Goal: Contribute content: Contribute content

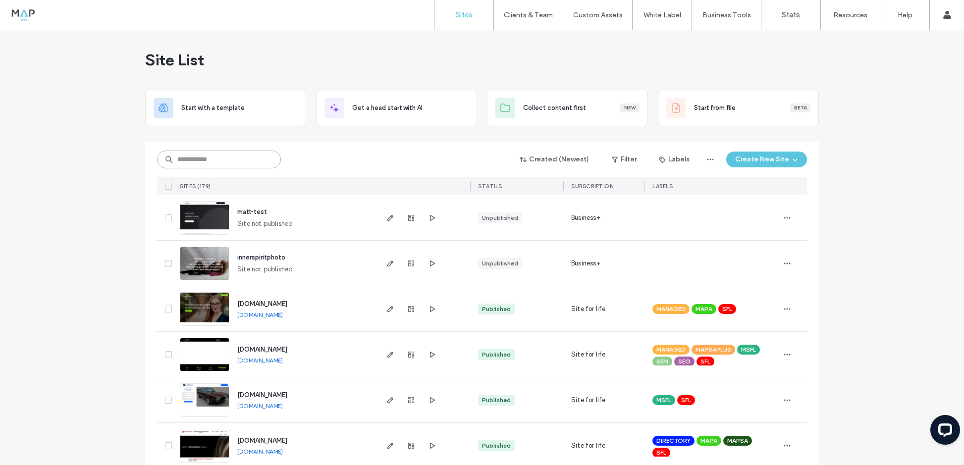
click at [205, 159] on input at bounding box center [219, 160] width 124 height 18
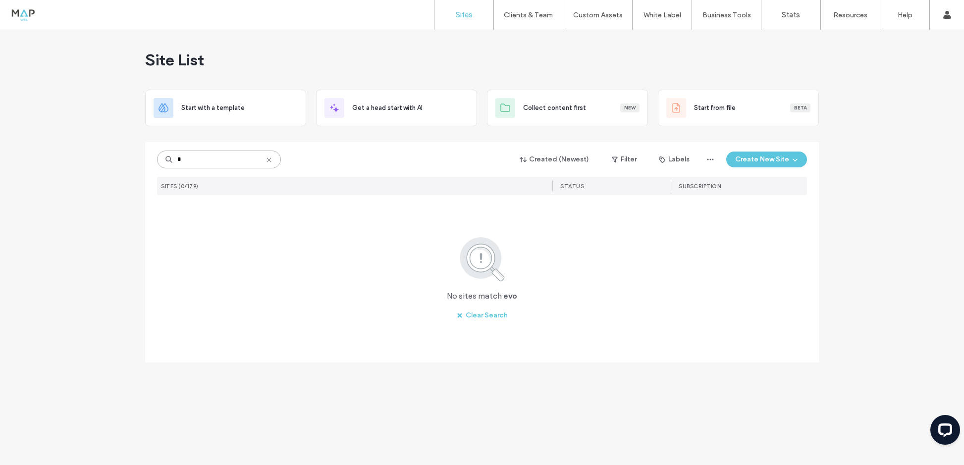
type input "*"
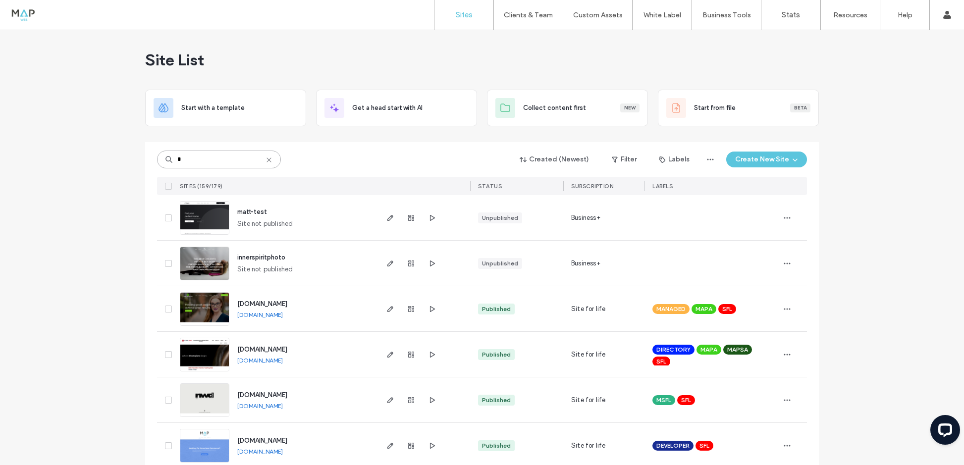
click at [183, 158] on input "*" at bounding box center [219, 160] width 124 height 18
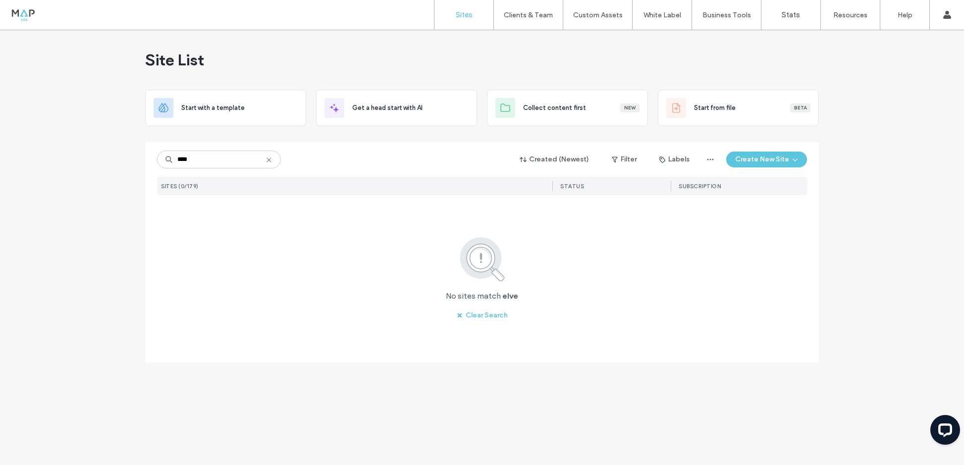
click at [190, 149] on div "**** Created (Newest) Filter Labels Create New Site SITES (0/179) STATUS SUBSCR…" at bounding box center [482, 232] width 650 height 181
click at [191, 158] on input "****" at bounding box center [219, 160] width 124 height 18
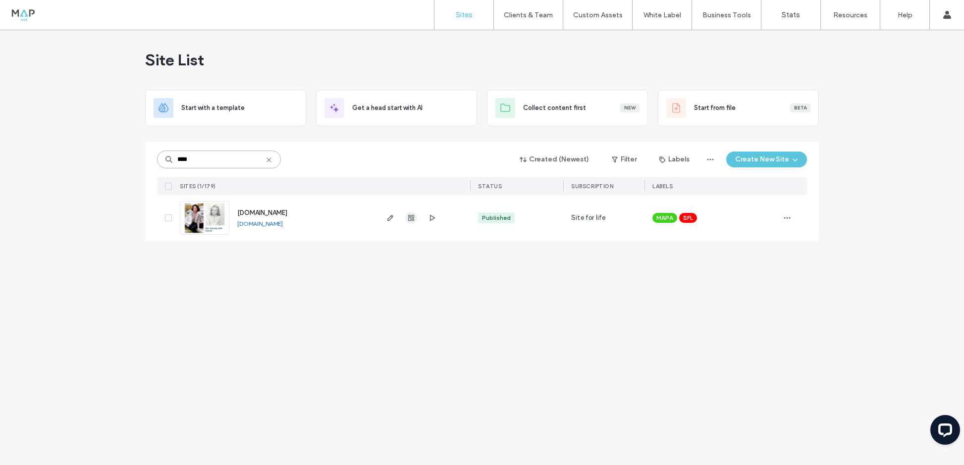
type input "****"
click at [409, 217] on use "button" at bounding box center [411, 218] width 6 height 6
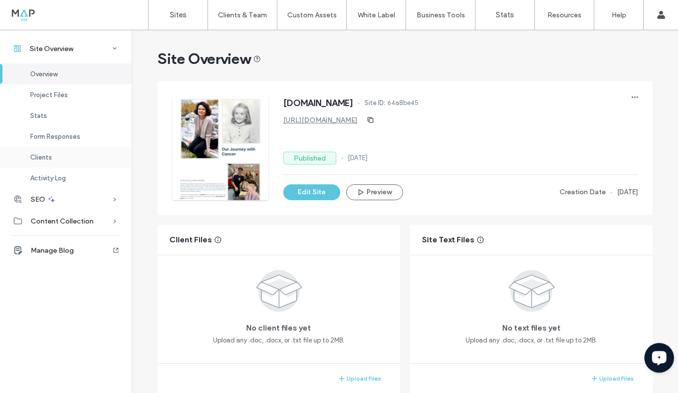
click at [44, 159] on span "Clients" at bounding box center [41, 157] width 22 height 7
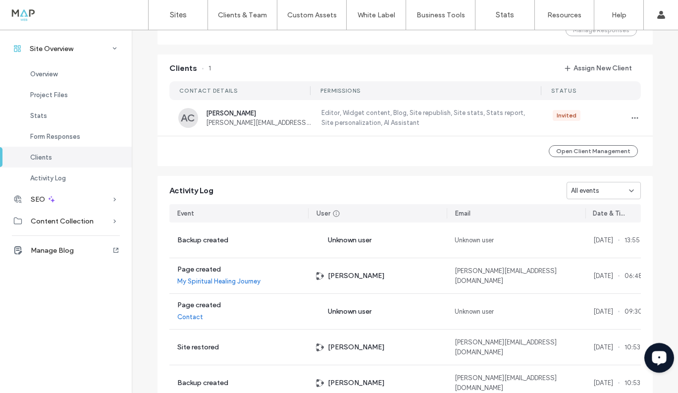
scroll to position [805, 0]
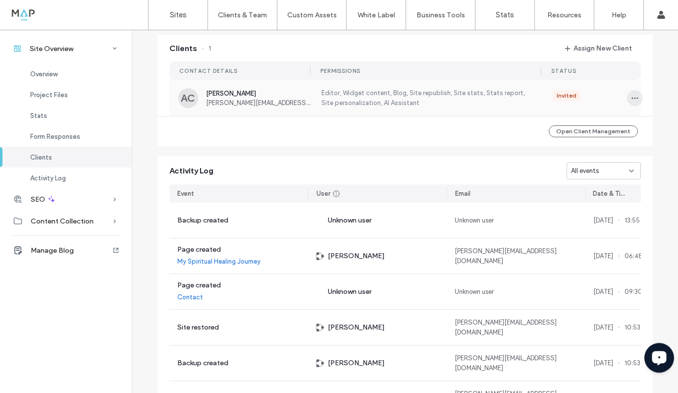
click at [631, 98] on icon "button" at bounding box center [635, 98] width 8 height 8
click at [585, 145] on span "Manage Access" at bounding box center [593, 143] width 47 height 10
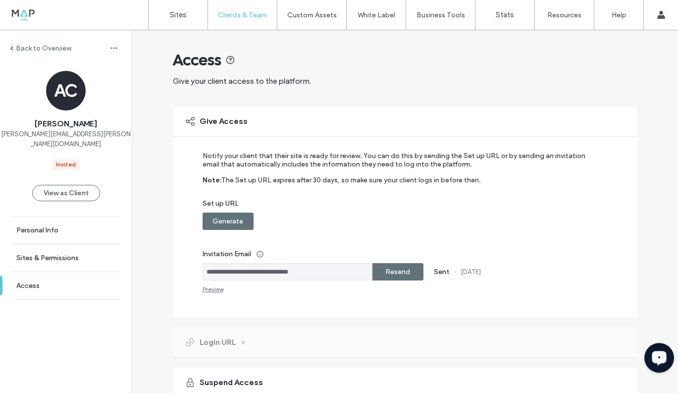
click at [221, 225] on label "Generate" at bounding box center [227, 221] width 31 height 18
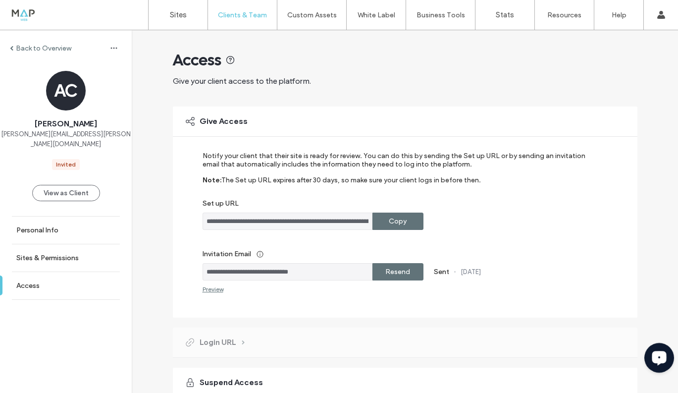
click at [389, 223] on label "Copy" at bounding box center [398, 221] width 18 height 18
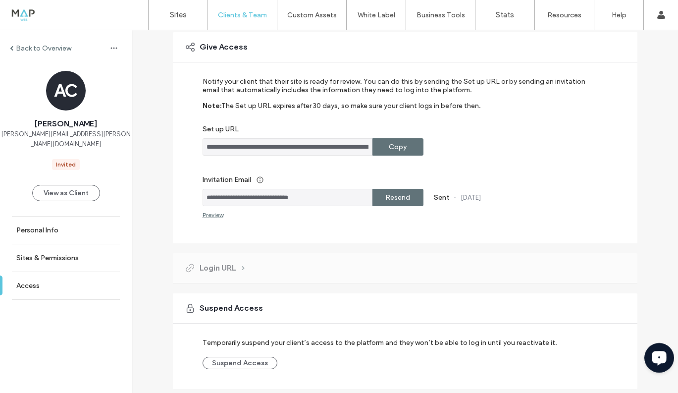
click at [401, 200] on label "Resend" at bounding box center [397, 197] width 25 height 18
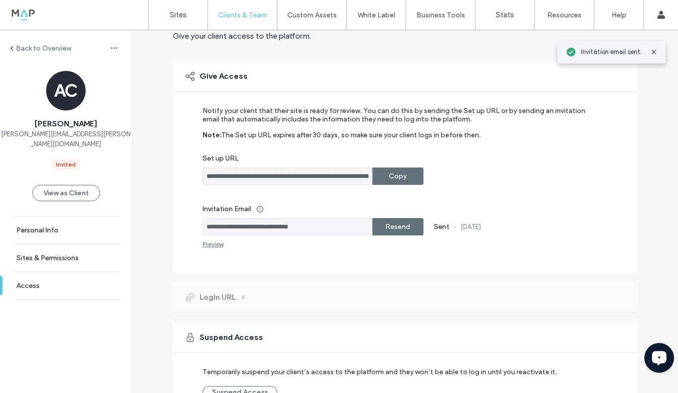
scroll to position [0, 0]
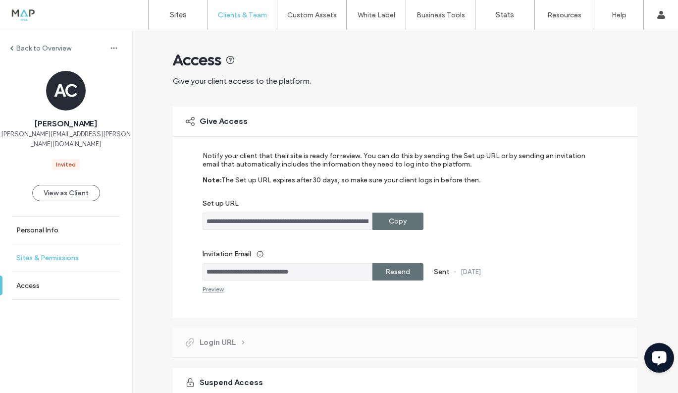
click at [43, 254] on label "Sites & Permissions" at bounding box center [47, 258] width 62 height 8
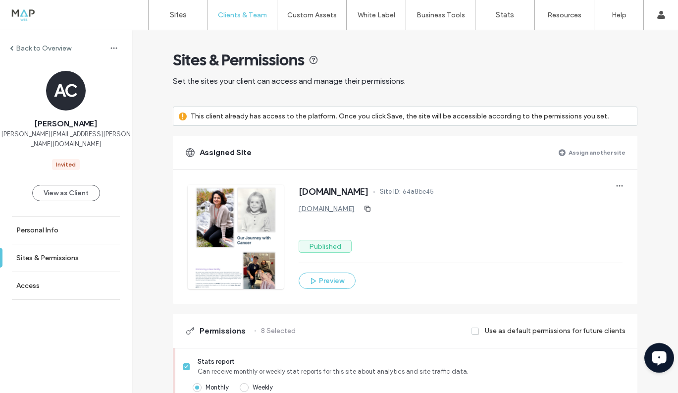
click at [14, 48] on div "Back to Overview" at bounding box center [40, 48] width 61 height 8
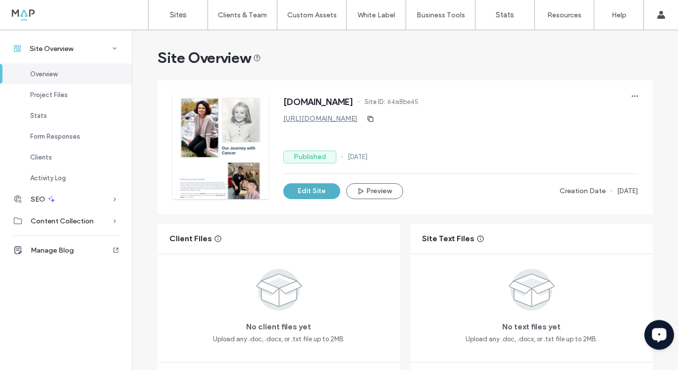
click at [310, 195] on button "Edit Site" at bounding box center [311, 191] width 57 height 16
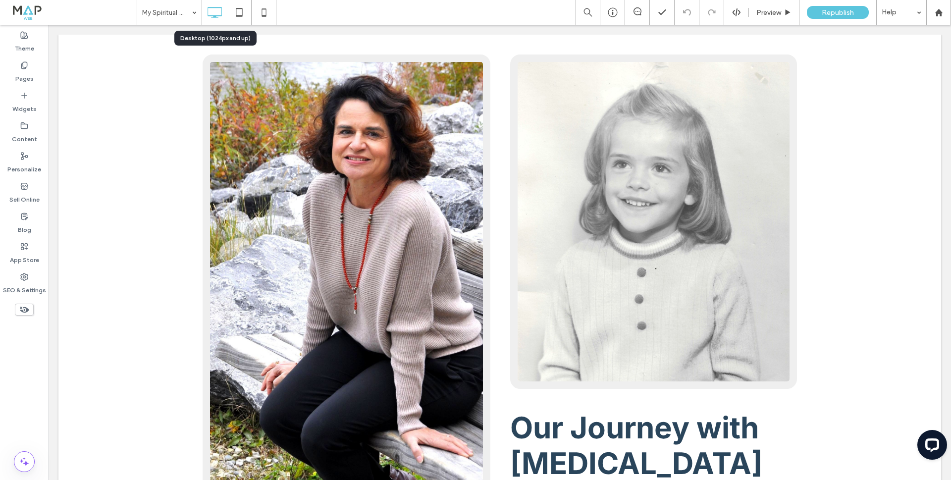
click at [213, 13] on icon at bounding box center [215, 12] width 20 height 20
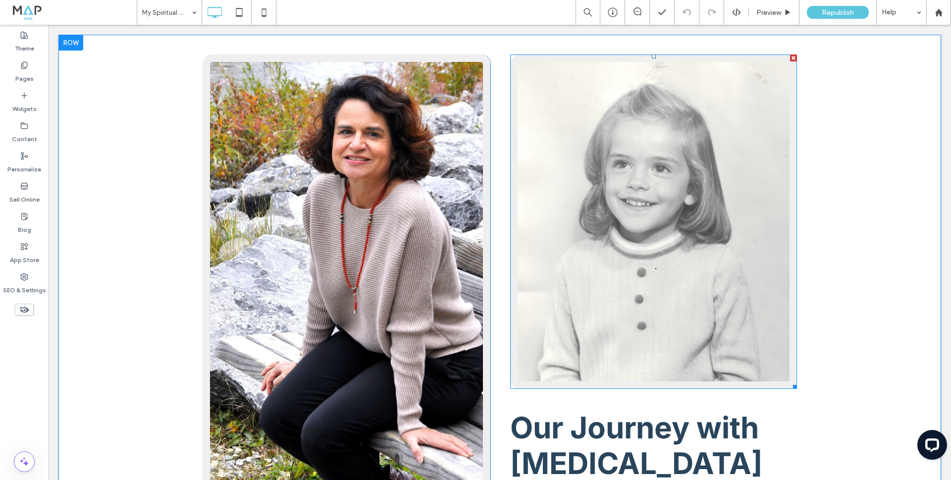
click at [577, 89] on img at bounding box center [653, 221] width 287 height 334
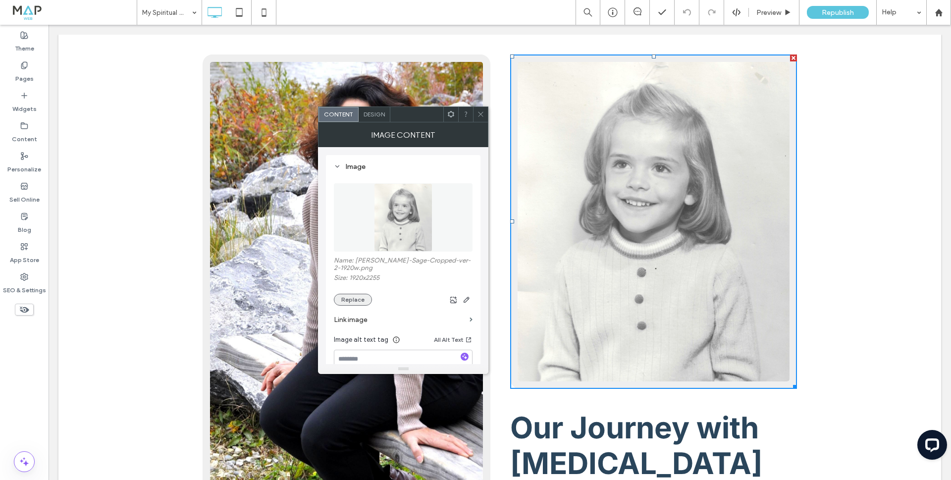
click at [356, 302] on button "Replace" at bounding box center [353, 300] width 38 height 12
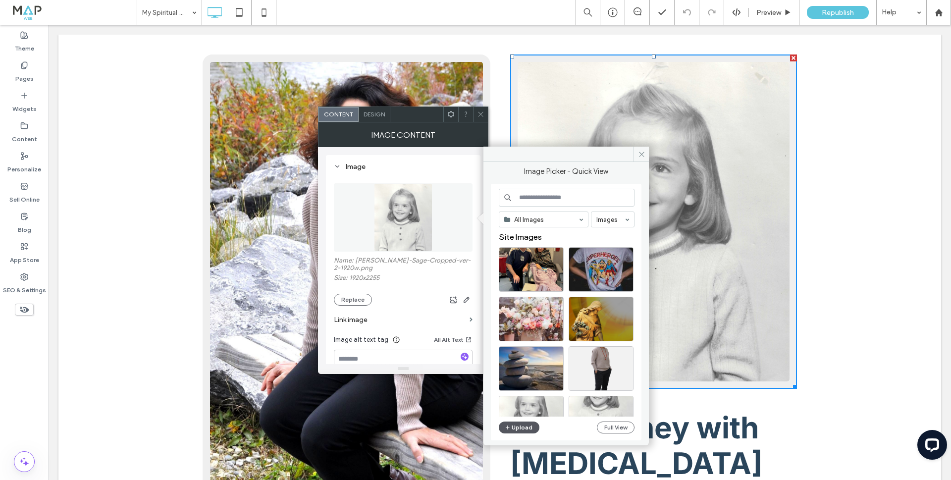
click at [515, 369] on button "Upload" at bounding box center [519, 427] width 41 height 12
click at [643, 153] on icon at bounding box center [641, 154] width 7 height 7
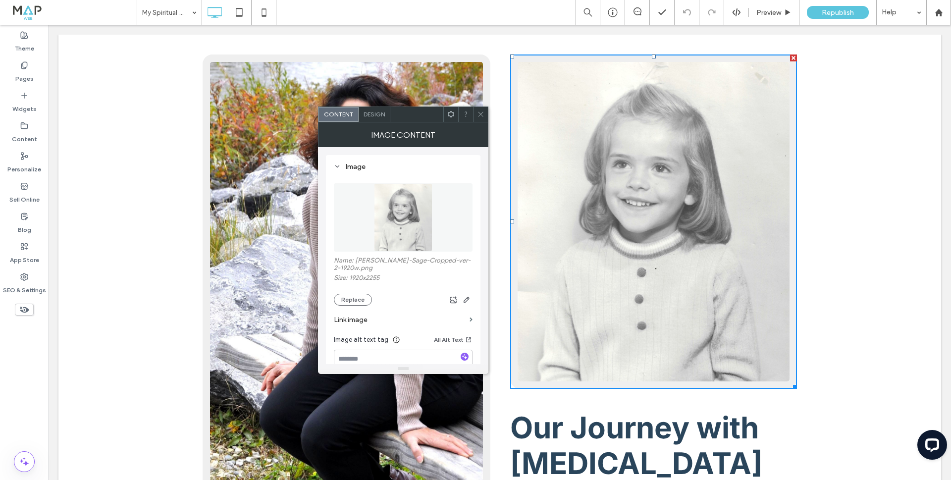
click at [480, 114] on icon at bounding box center [480, 113] width 7 height 7
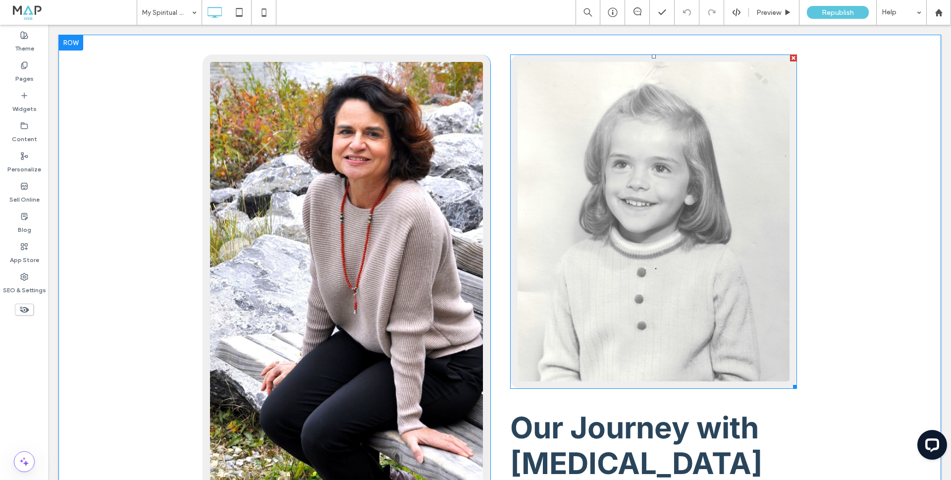
click at [571, 108] on img at bounding box center [653, 221] width 287 height 334
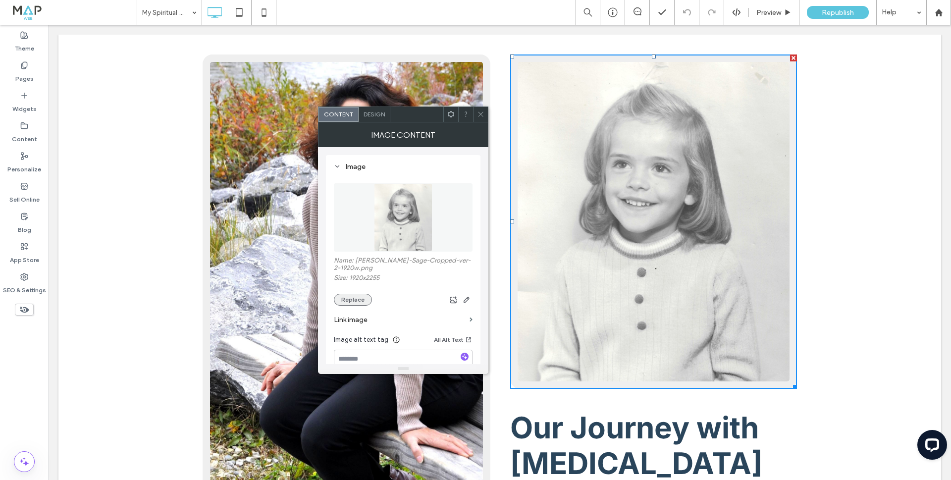
click at [351, 304] on button "Replace" at bounding box center [353, 300] width 38 height 12
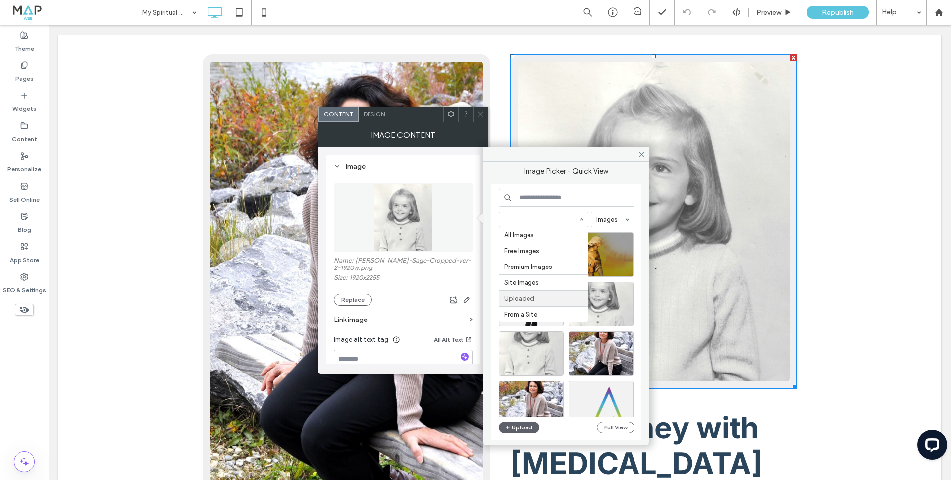
click at [534, 219] on input at bounding box center [541, 219] width 74 height 7
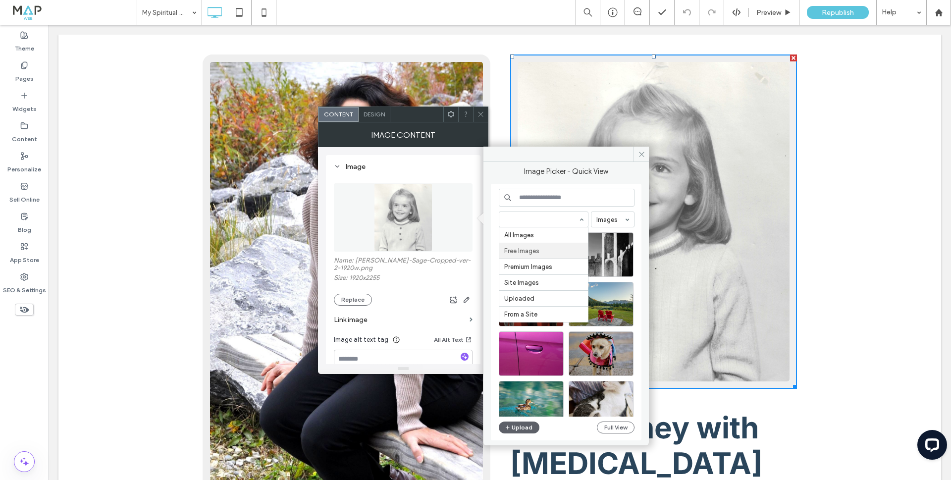
click at [541, 215] on div at bounding box center [543, 219] width 89 height 15
click at [575, 212] on div at bounding box center [543, 219] width 89 height 15
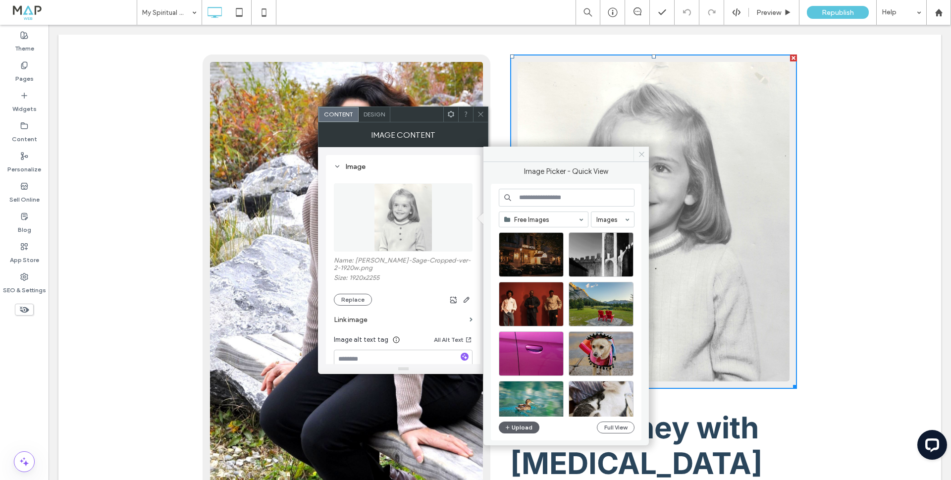
click at [641, 156] on icon at bounding box center [641, 154] width 7 height 7
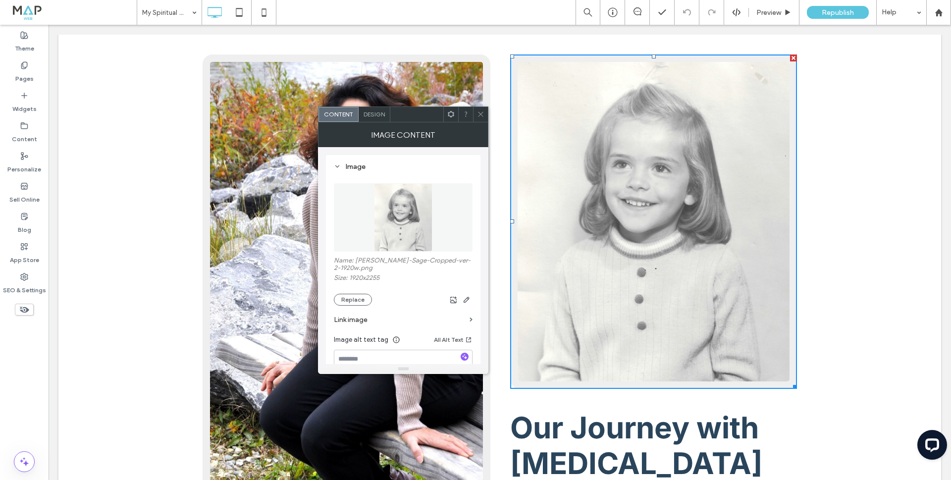
click at [479, 117] on icon at bounding box center [480, 113] width 7 height 7
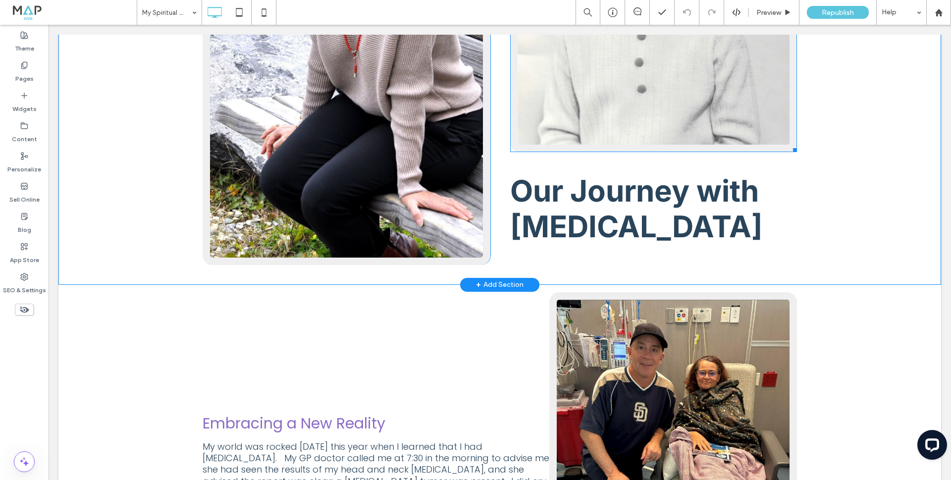
scroll to position [248, 0]
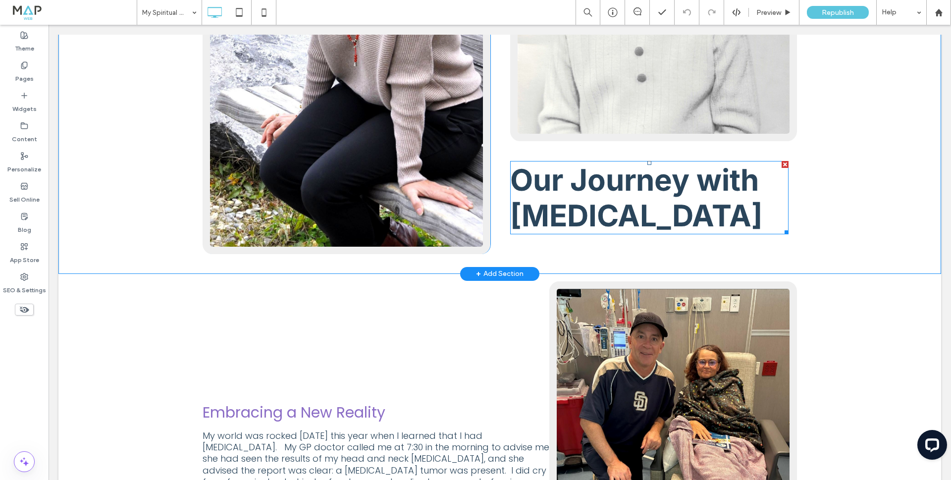
click at [569, 185] on strong "Our Journey with Cancer" at bounding box center [636, 197] width 253 height 71
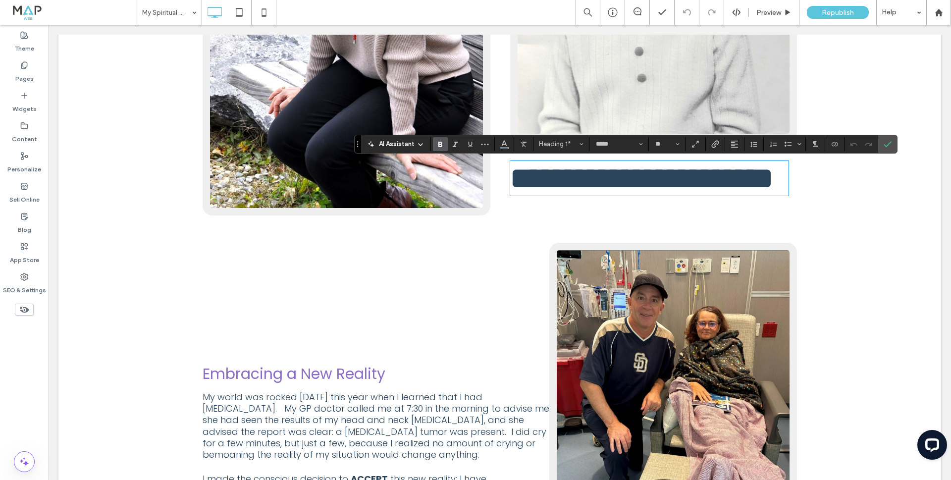
click at [593, 174] on strong "**********" at bounding box center [641, 178] width 263 height 30
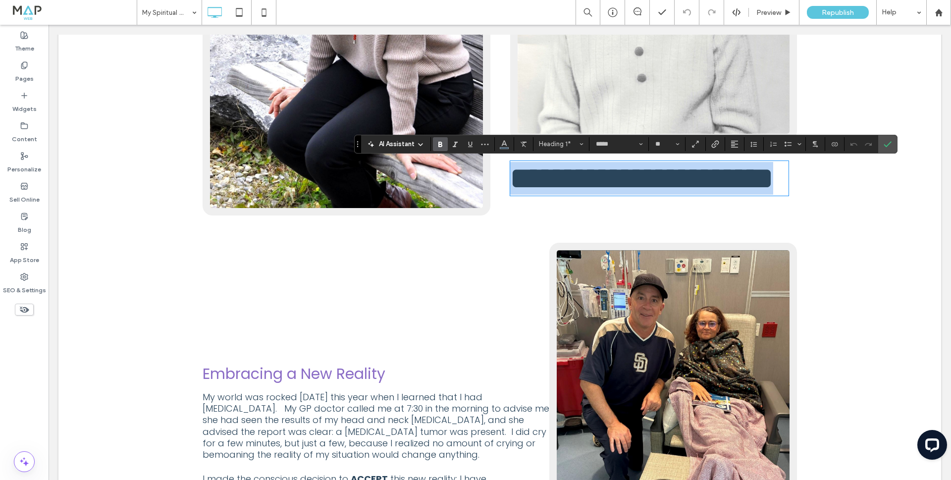
drag, startPoint x: 516, startPoint y: 175, endPoint x: 609, endPoint y: 206, distance: 97.7
click at [609, 193] on strong "**********" at bounding box center [641, 178] width 263 height 30
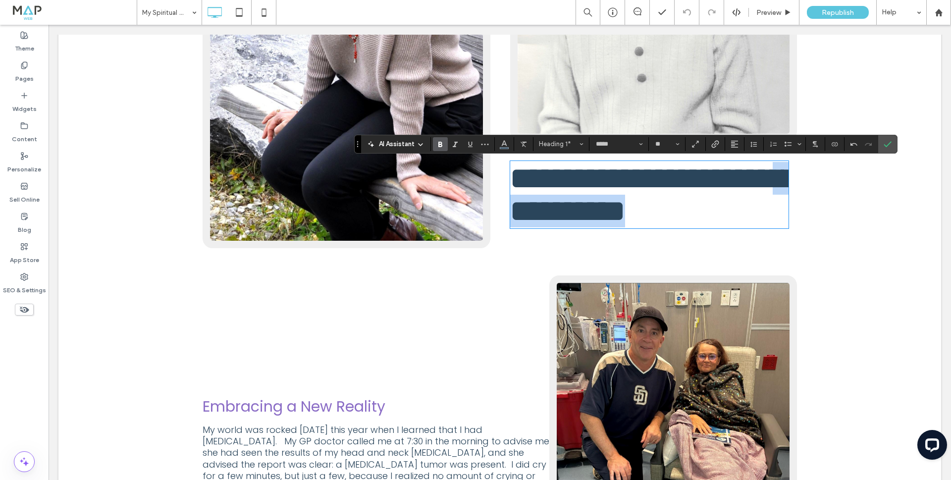
drag, startPoint x: 616, startPoint y: 214, endPoint x: 630, endPoint y: 244, distance: 32.8
click at [630, 227] on h1 "**********" at bounding box center [649, 194] width 278 height 65
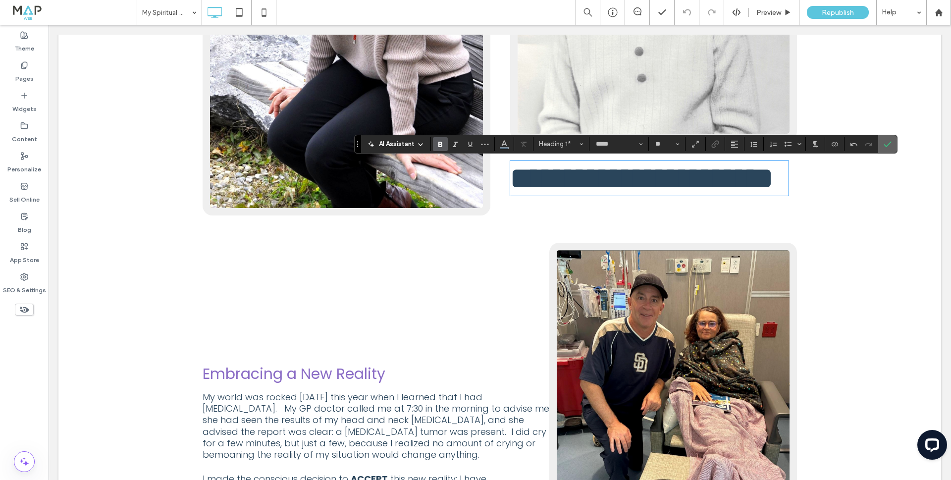
click at [677, 140] on span "Confirm" at bounding box center [887, 144] width 8 height 17
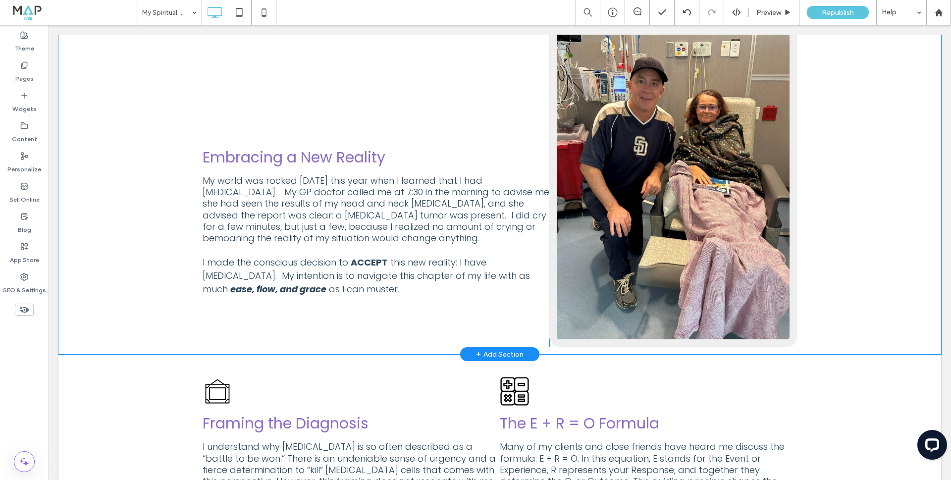
scroll to position [495, 0]
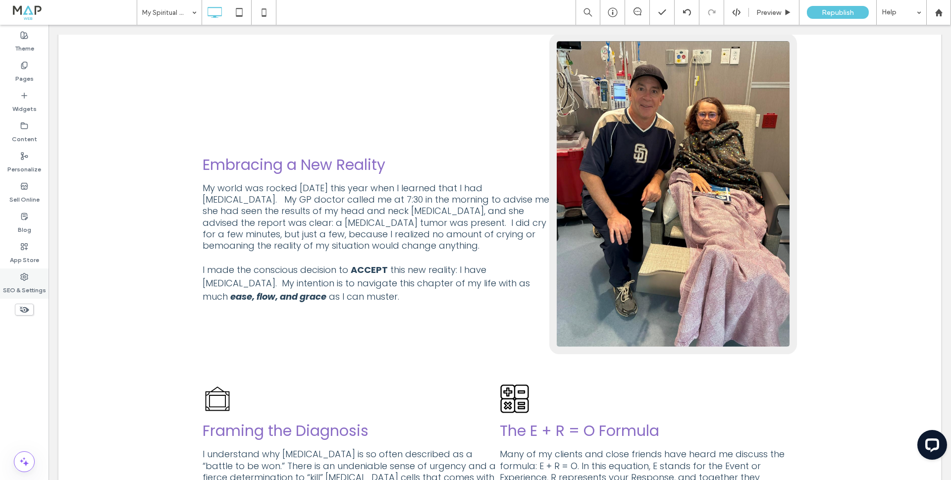
click at [20, 283] on label "SEO & Settings" at bounding box center [24, 288] width 43 height 14
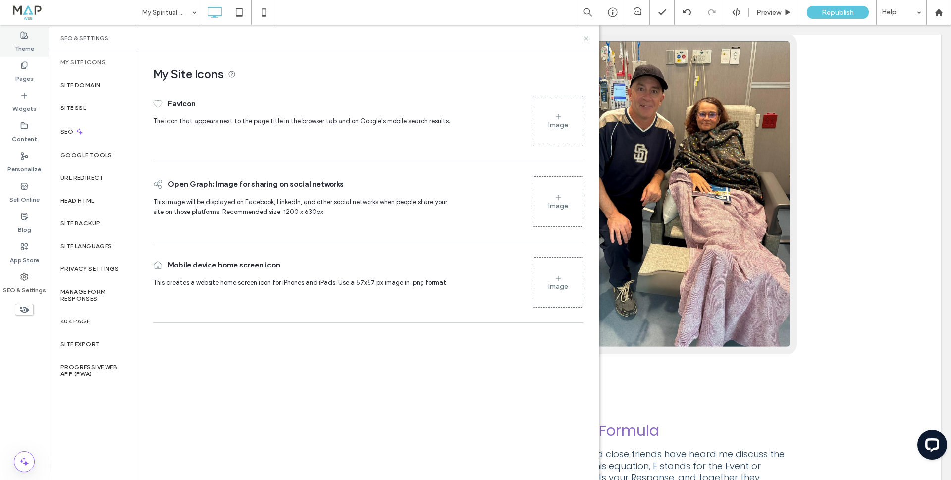
click at [17, 38] on div "Theme" at bounding box center [24, 42] width 49 height 30
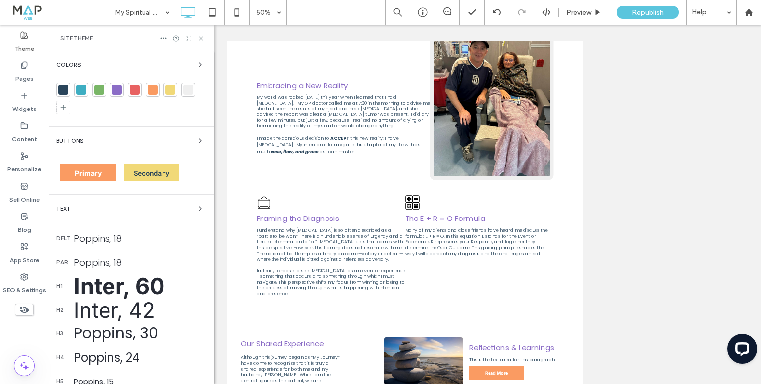
scroll to position [536, 0]
drag, startPoint x: 844, startPoint y: 0, endPoint x: 247, endPoint y: 37, distance: 598.8
click at [247, 37] on div "Unhide? Yes Unhide? Yes Unhide? Yes" at bounding box center [405, 204] width 712 height 359
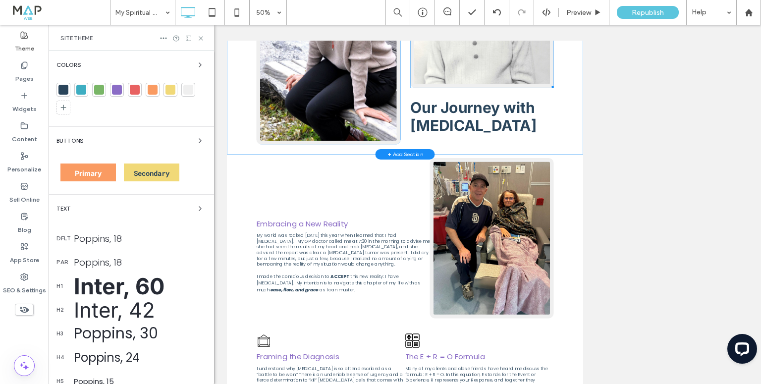
scroll to position [258, 0]
click at [637, 177] on strong "Our Journey with Cancer" at bounding box center [719, 192] width 253 height 71
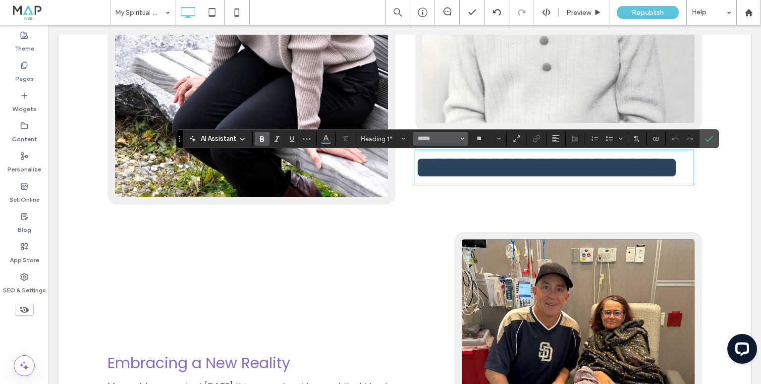
click at [443, 180] on strong "**********" at bounding box center [546, 168] width 263 height 30
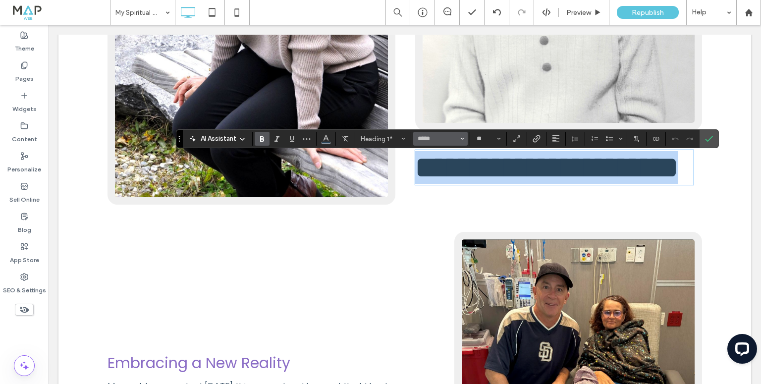
click at [443, 180] on strong "**********" at bounding box center [546, 168] width 263 height 30
click at [483, 172] on strong "**********" at bounding box center [546, 168] width 263 height 30
drag, startPoint x: 519, startPoint y: 204, endPoint x: 398, endPoint y: 179, distance: 123.8
click at [398, 179] on div "**********" at bounding box center [404, 0] width 594 height 409
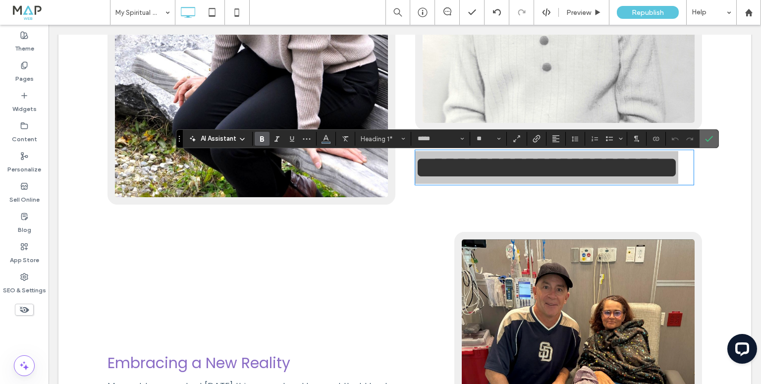
click at [677, 138] on label "Confirm" at bounding box center [708, 139] width 15 height 18
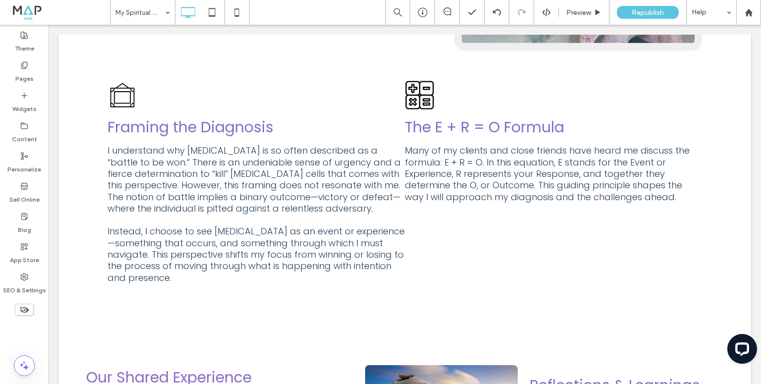
scroll to position [812, 0]
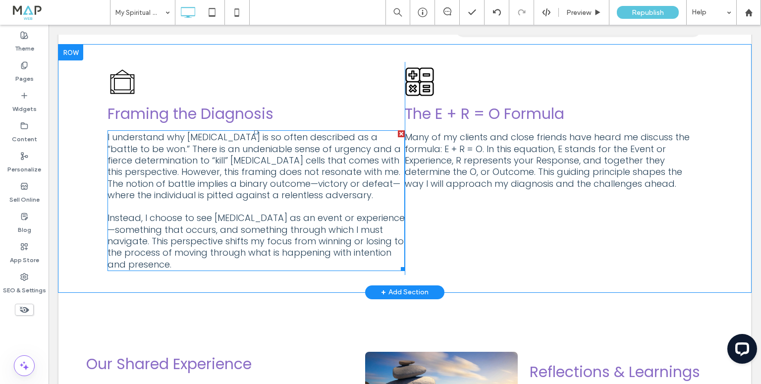
click at [176, 150] on span "I understand why cancer is so often described as a “battle to be won.” There is…" at bounding box center [253, 166] width 293 height 70
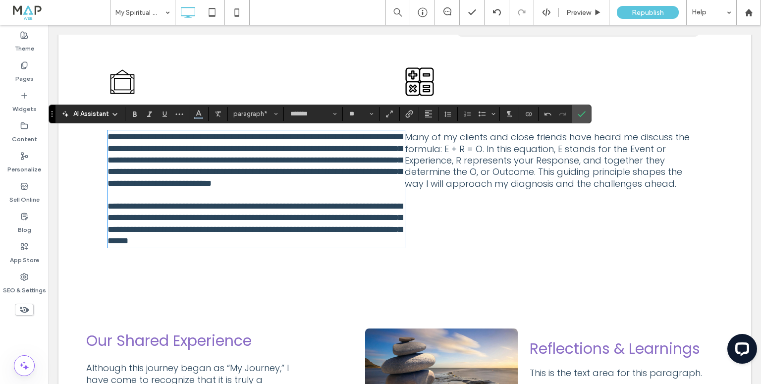
click at [176, 150] on span "**********" at bounding box center [254, 159] width 295 height 55
click at [417, 151] on span "Many of my clients and close friends have heard me discuss the formula: E + R =…" at bounding box center [547, 160] width 285 height 58
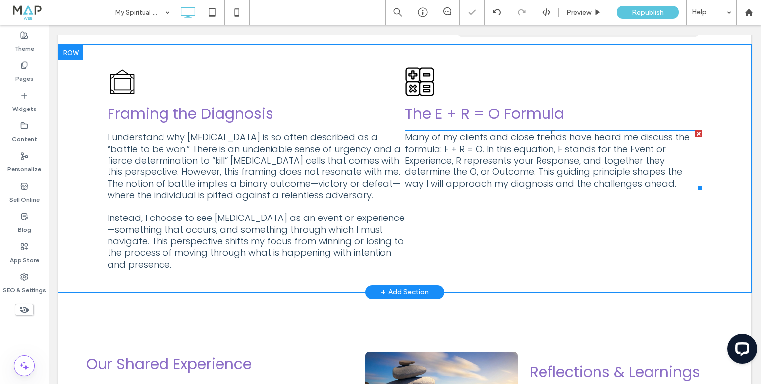
click at [417, 151] on span "Many of my clients and close friends have heard me discuss the formula: E + R =…" at bounding box center [547, 160] width 285 height 58
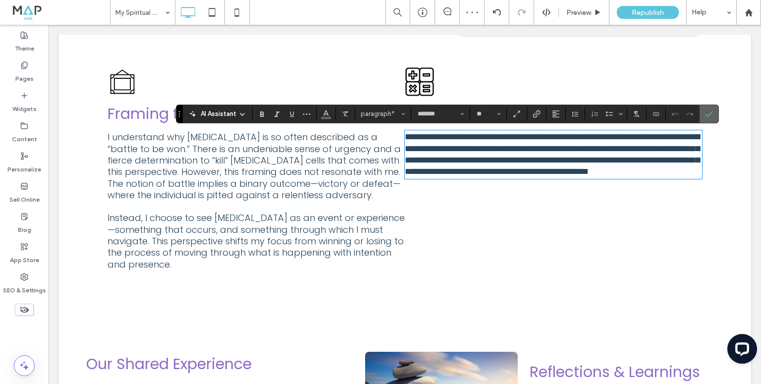
click at [677, 115] on icon "Confirm" at bounding box center [709, 114] width 8 height 8
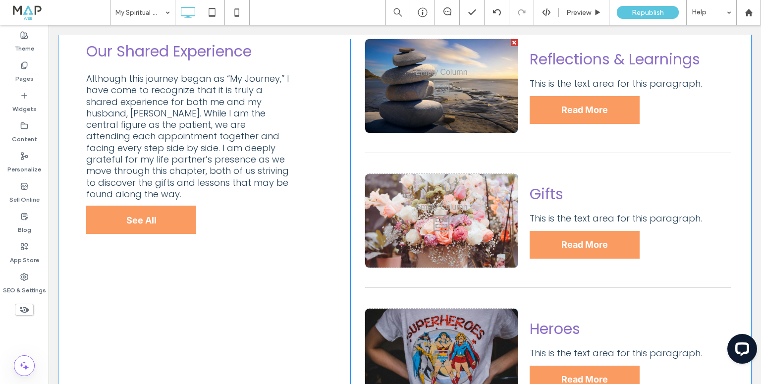
scroll to position [1129, 0]
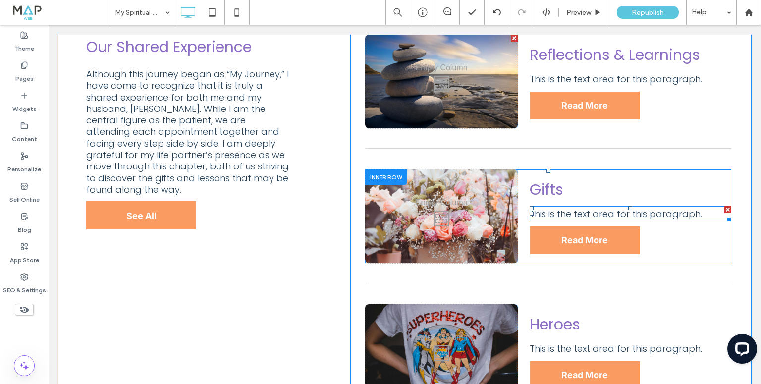
click at [541, 213] on span "This is the text area for this paragraph." at bounding box center [615, 213] width 172 height 12
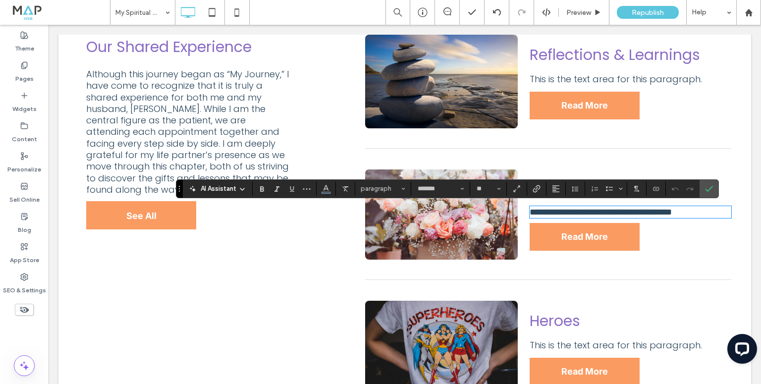
click at [541, 213] on span "**********" at bounding box center [600, 211] width 142 height 9
click at [642, 213] on p "**********" at bounding box center [630, 212] width 202 height 10
drag, startPoint x: 529, startPoint y: 214, endPoint x: 623, endPoint y: 214, distance: 94.1
click at [623, 214] on p "**********" at bounding box center [630, 212] width 202 height 10
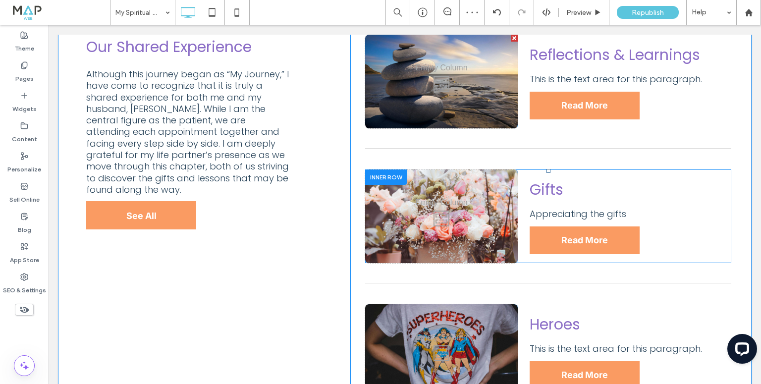
click at [354, 171] on div "Click To Paste Reflections & Learnings This is the text area for this paragraph…" at bounding box center [540, 369] width 381 height 669
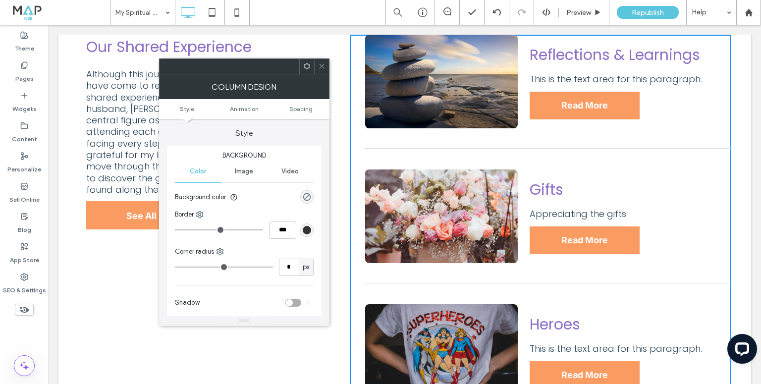
click at [321, 66] on use at bounding box center [321, 66] width 5 height 5
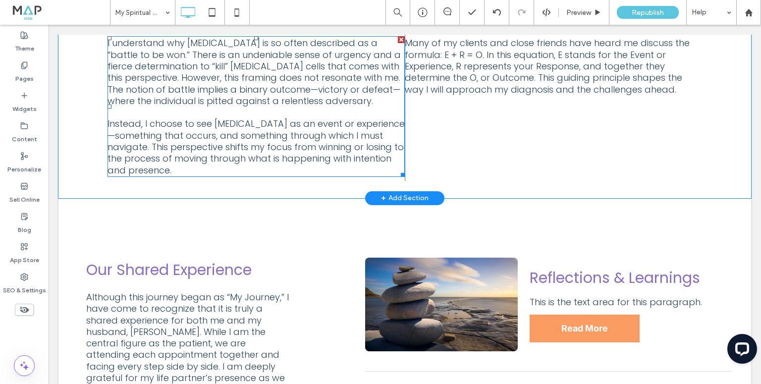
scroll to position [971, 0]
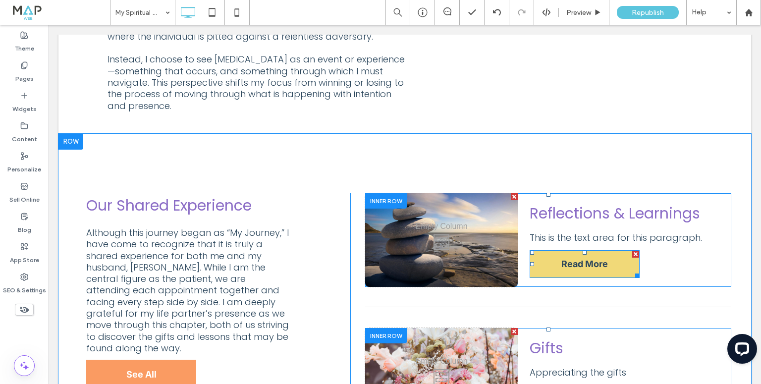
click at [599, 266] on span "Read More" at bounding box center [584, 263] width 47 height 10
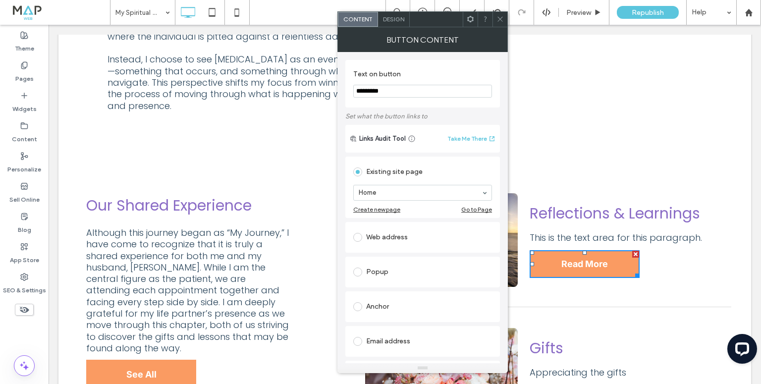
click at [502, 22] on icon at bounding box center [499, 18] width 7 height 7
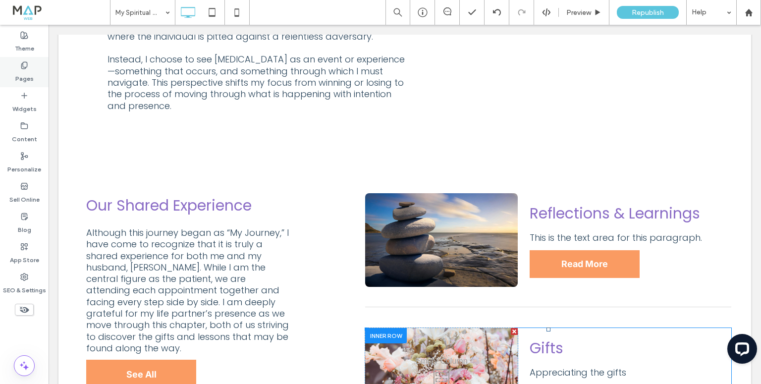
click at [26, 62] on use at bounding box center [23, 65] width 5 height 6
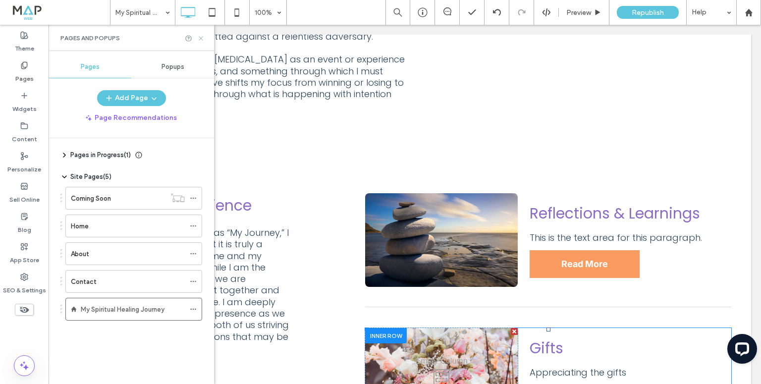
drag, startPoint x: 202, startPoint y: 38, endPoint x: 19, endPoint y: 26, distance: 183.6
click at [202, 38] on icon at bounding box center [200, 38] width 7 height 7
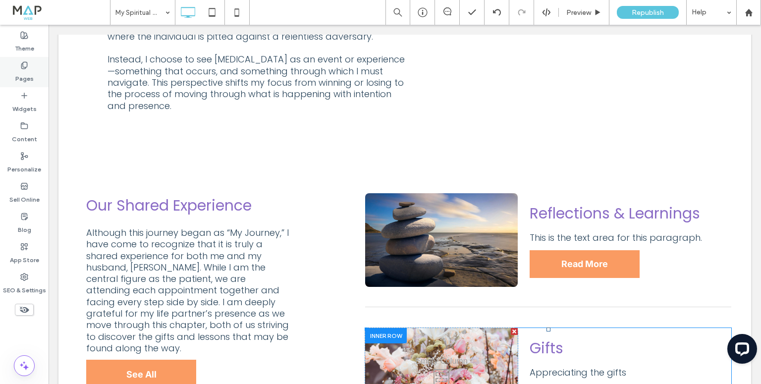
click at [25, 67] on use at bounding box center [23, 65] width 5 height 6
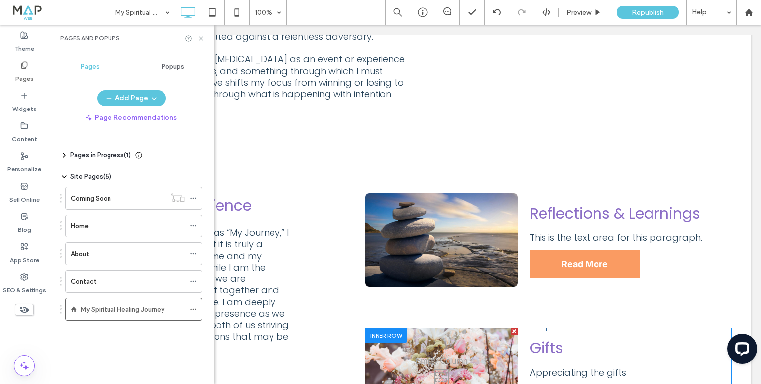
click at [64, 155] on use at bounding box center [64, 155] width 2 height 4
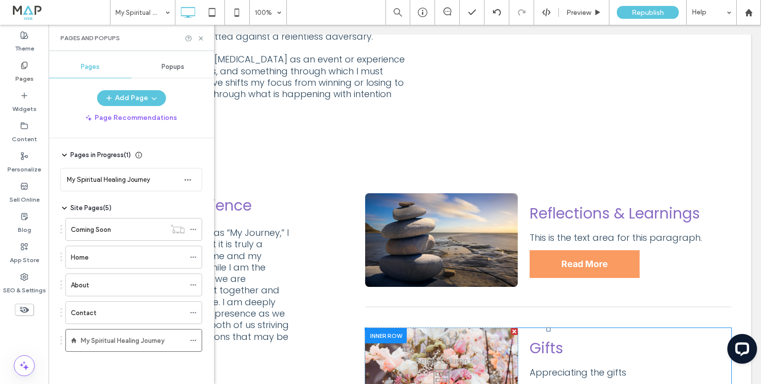
click at [62, 154] on use at bounding box center [64, 155] width 4 height 2
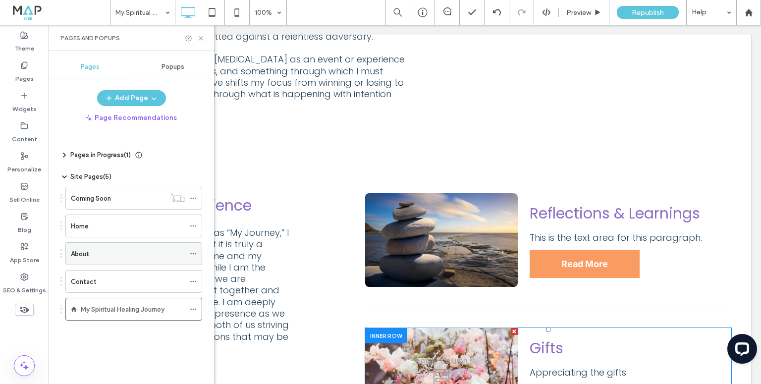
click at [135, 251] on div "About" at bounding box center [128, 254] width 114 height 10
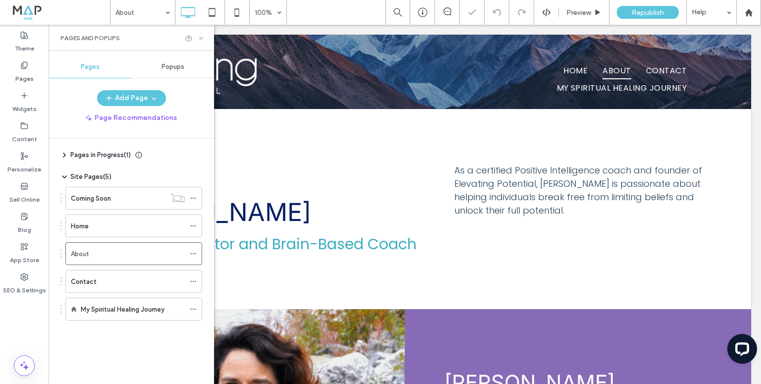
click at [201, 40] on icon at bounding box center [200, 38] width 7 height 7
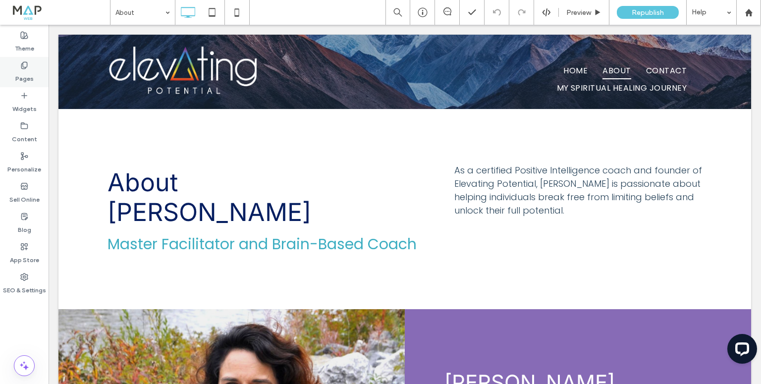
click at [19, 63] on div "Pages" at bounding box center [24, 72] width 49 height 30
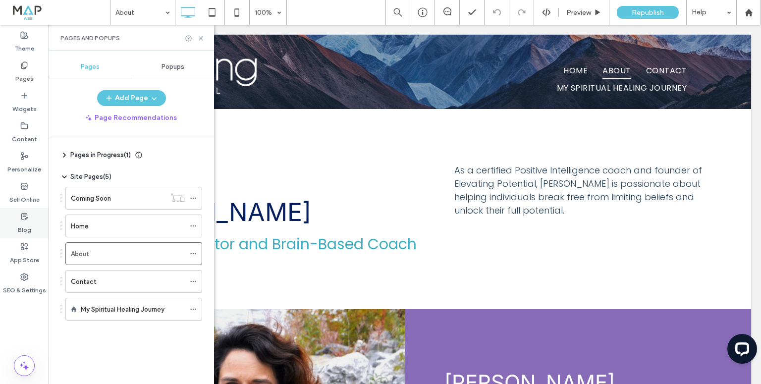
click at [25, 217] on icon at bounding box center [24, 216] width 8 height 8
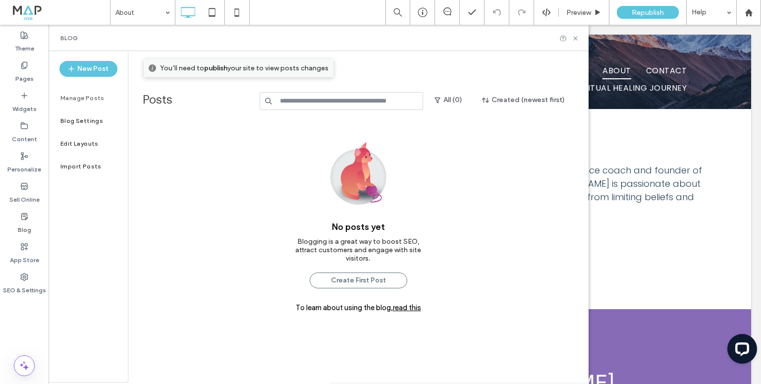
click at [23, 217] on icon at bounding box center [24, 216] width 8 height 8
click at [90, 70] on button "New Post" at bounding box center [88, 69] width 58 height 16
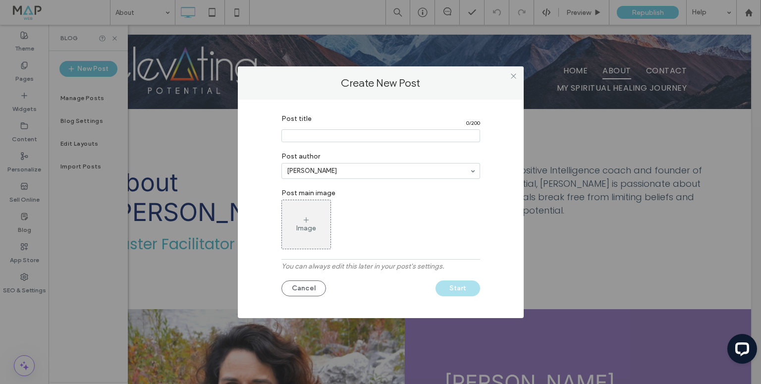
click at [304, 133] on input "Post title" at bounding box center [380, 135] width 199 height 13
click at [304, 219] on icon at bounding box center [306, 220] width 8 height 8
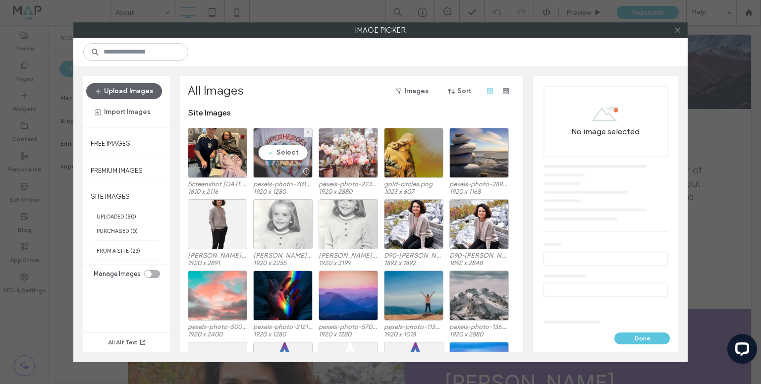
click at [274, 152] on div "Select" at bounding box center [282, 153] width 59 height 50
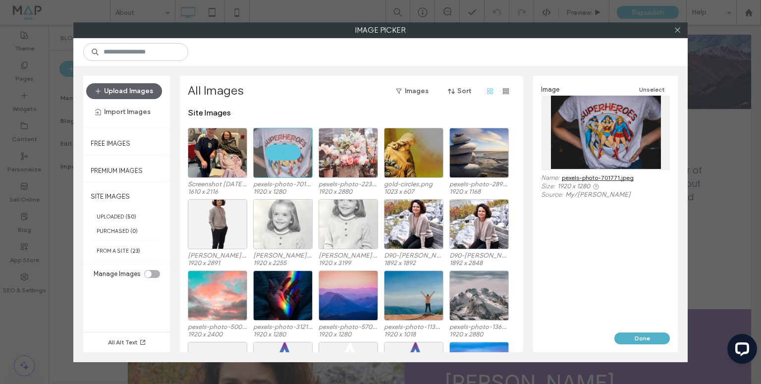
click at [637, 337] on button "Done" at bounding box center [641, 338] width 55 height 12
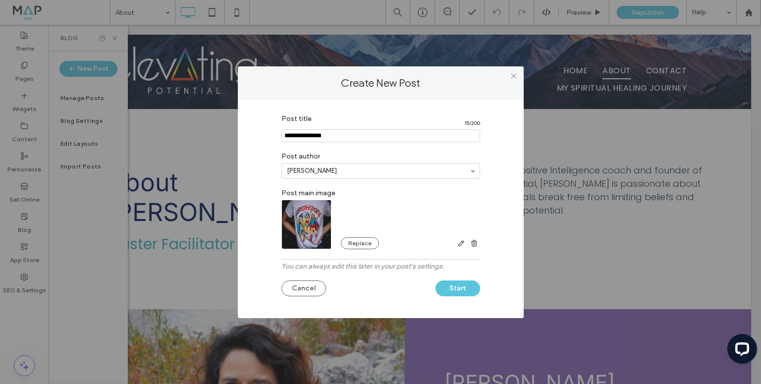
click at [349, 136] on input "Post title" at bounding box center [380, 135] width 199 height 13
type input "**********"
click at [458, 289] on button "Start" at bounding box center [457, 288] width 45 height 16
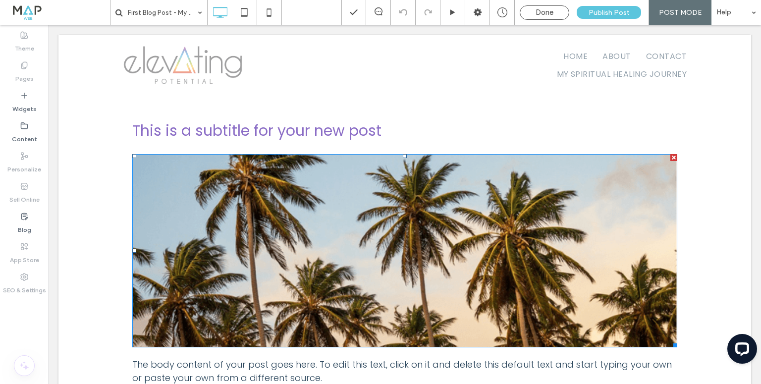
scroll to position [396, 0]
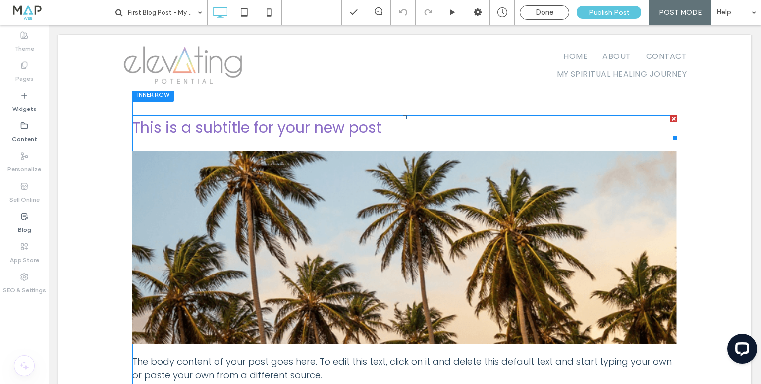
click at [295, 127] on span "This is a subtitle for your new post" at bounding box center [256, 127] width 249 height 21
type input "*******"
type input "**"
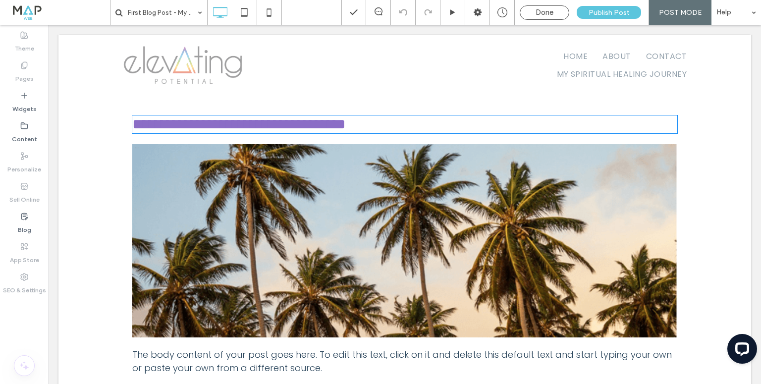
click at [295, 127] on span "**********" at bounding box center [238, 124] width 213 height 14
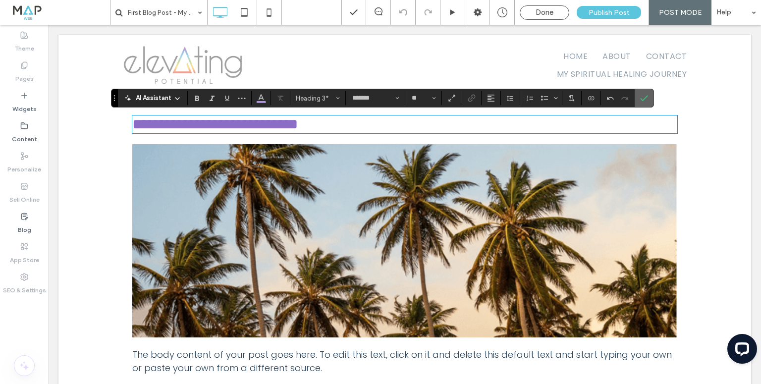
click at [643, 100] on icon "Confirm" at bounding box center [644, 98] width 8 height 8
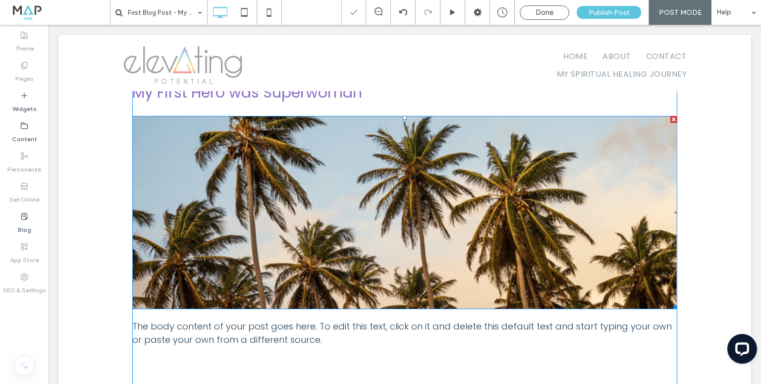
scroll to position [436, 0]
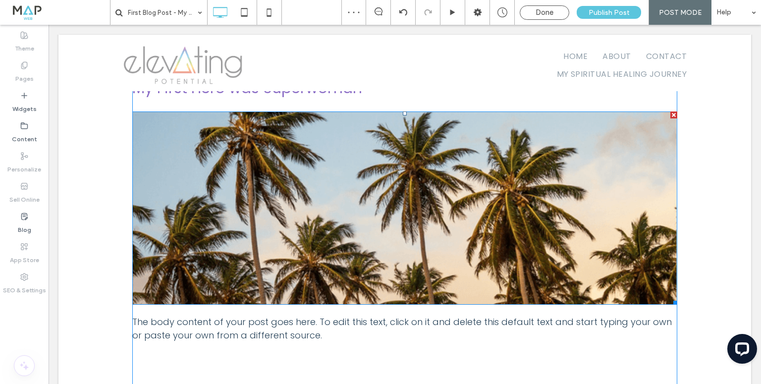
click at [319, 166] on img at bounding box center [404, 208] width 545 height 194
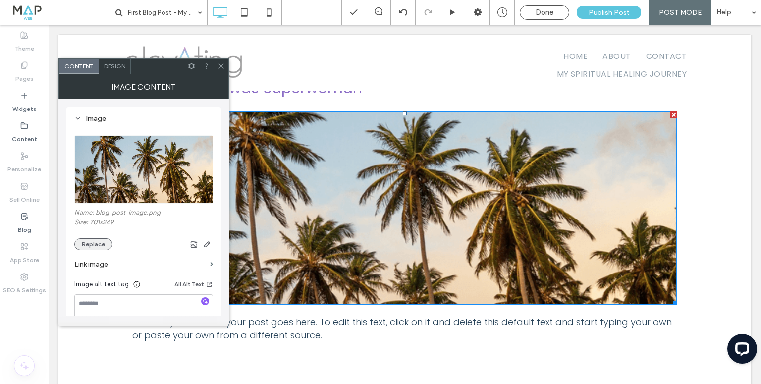
click at [95, 244] on button "Replace" at bounding box center [93, 244] width 38 height 12
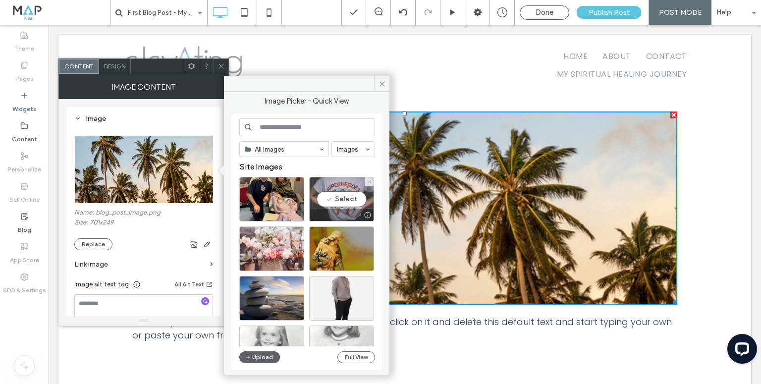
click at [340, 202] on div "Select" at bounding box center [341, 199] width 65 height 45
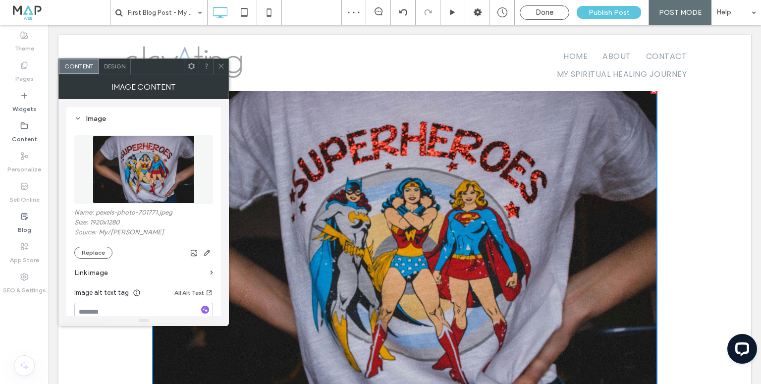
click at [223, 69] on span at bounding box center [220, 66] width 7 height 15
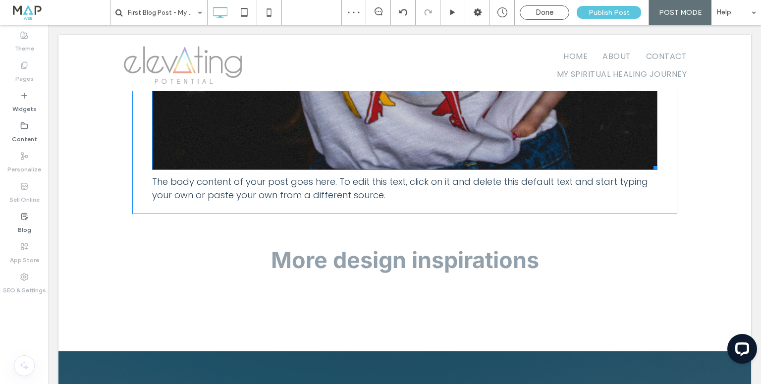
scroll to position [693, 0]
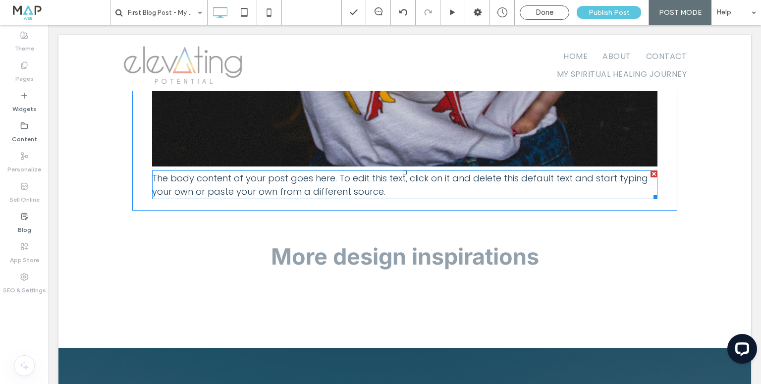
click at [216, 179] on span "The body content of your post goes here. To edit this text, click on it and del…" at bounding box center [400, 185] width 496 height 26
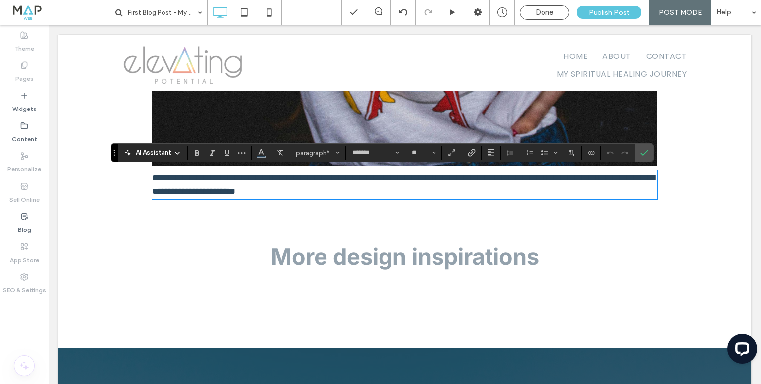
click at [216, 179] on span "**********" at bounding box center [403, 184] width 503 height 22
click at [640, 155] on icon "Confirm" at bounding box center [644, 153] width 8 height 8
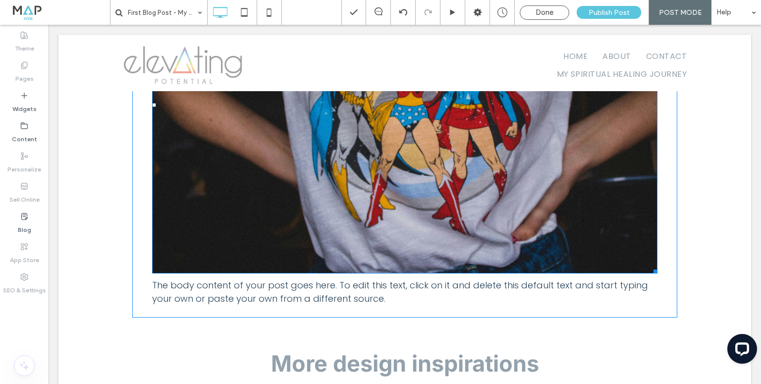
scroll to position [588, 0]
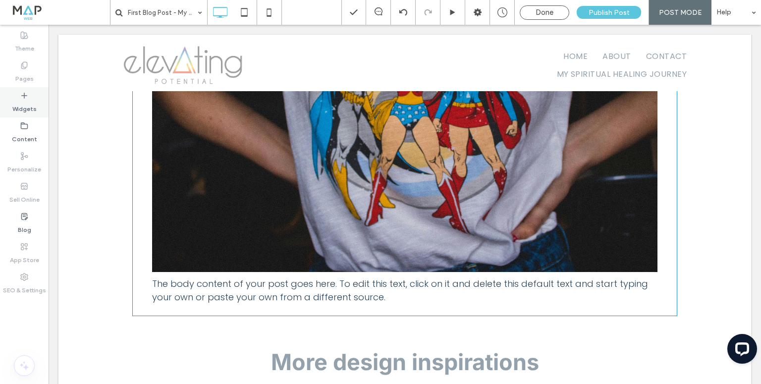
click at [21, 105] on label "Widgets" at bounding box center [24, 107] width 24 height 14
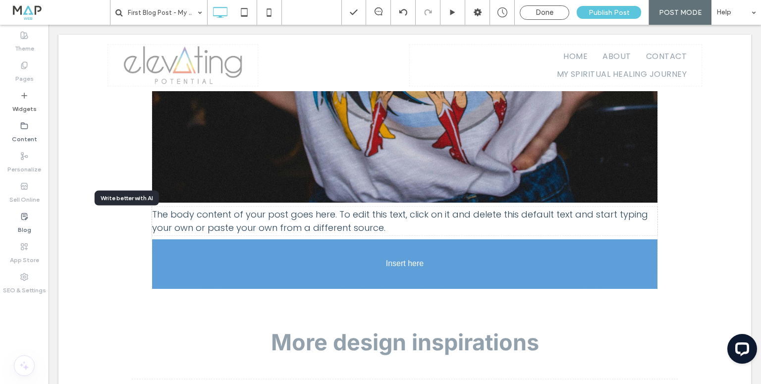
scroll to position [660, 0]
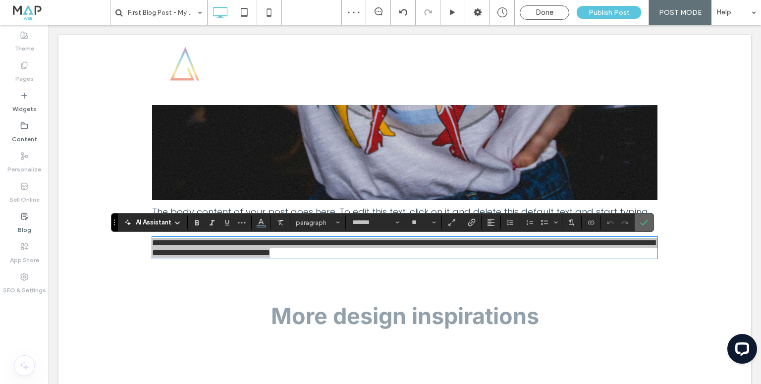
click at [646, 221] on label "Confirm" at bounding box center [643, 222] width 15 height 18
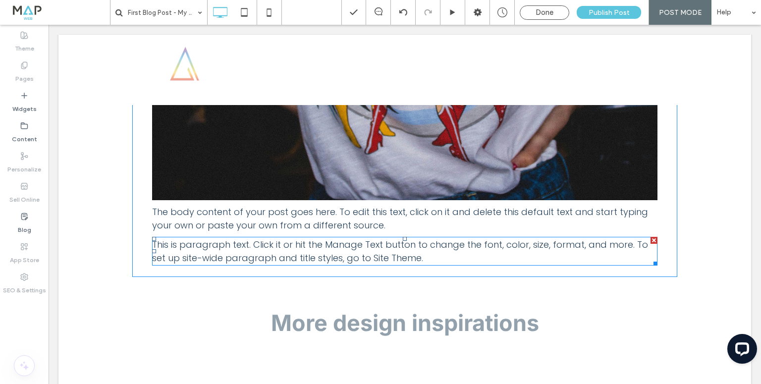
click at [258, 250] on p "This is paragraph text. Click it or hit the Manage Text button to change the fo…" at bounding box center [404, 251] width 505 height 27
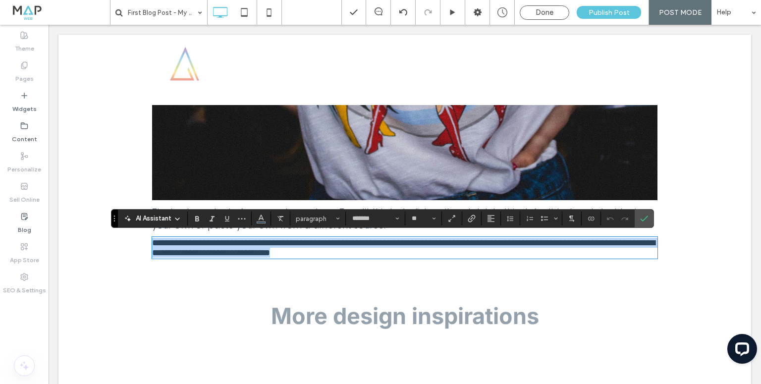
click at [258, 250] on p "**********" at bounding box center [404, 248] width 505 height 20
drag, startPoint x: 258, startPoint y: 250, endPoint x: 214, endPoint y: 240, distance: 45.2
click at [214, 240] on span "**********" at bounding box center [403, 247] width 503 height 19
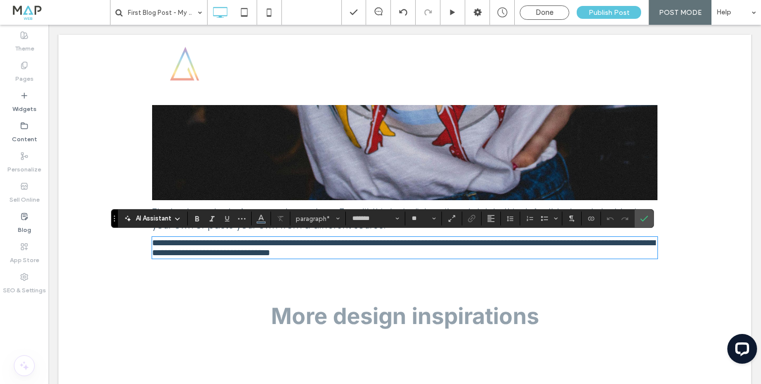
click at [197, 249] on span "**********" at bounding box center [403, 247] width 503 height 19
click at [430, 252] on p "**********" at bounding box center [404, 248] width 505 height 20
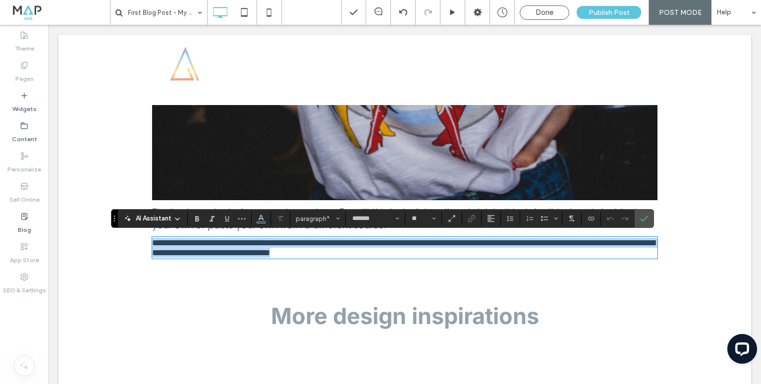
click at [430, 252] on p "**********" at bounding box center [404, 248] width 505 height 20
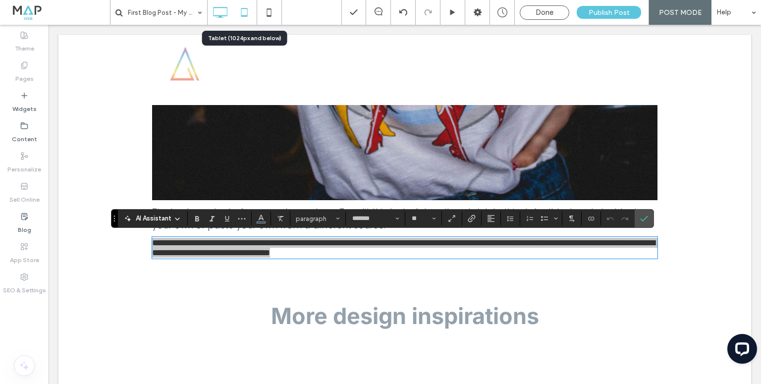
click at [244, 13] on icon at bounding box center [244, 12] width 20 height 20
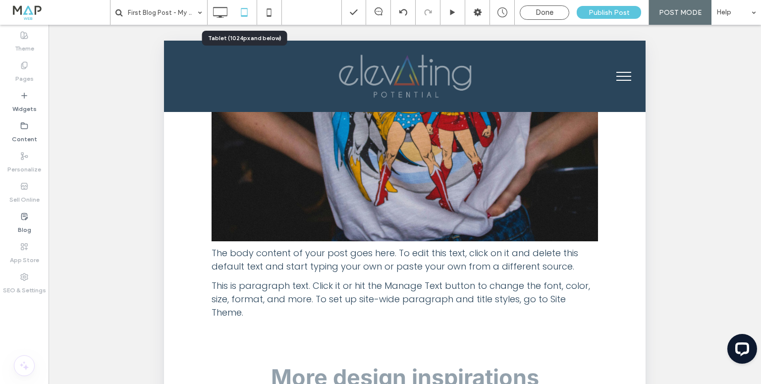
scroll to position [475, 0]
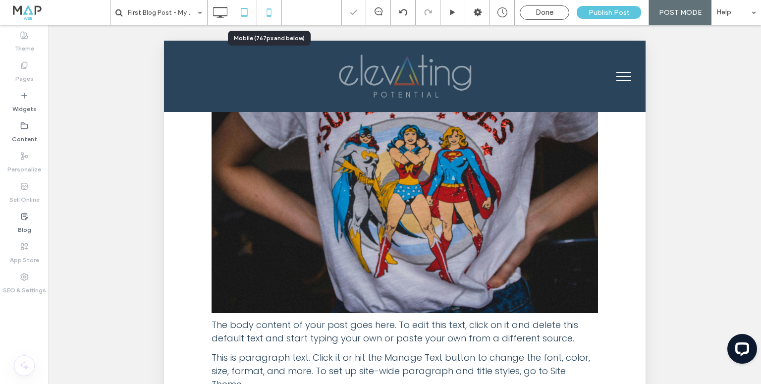
click at [264, 14] on icon at bounding box center [269, 12] width 20 height 20
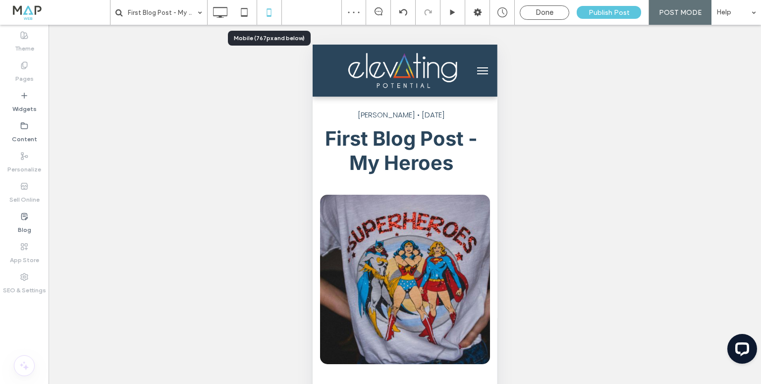
scroll to position [0, 0]
click at [225, 12] on icon at bounding box center [220, 12] width 20 height 20
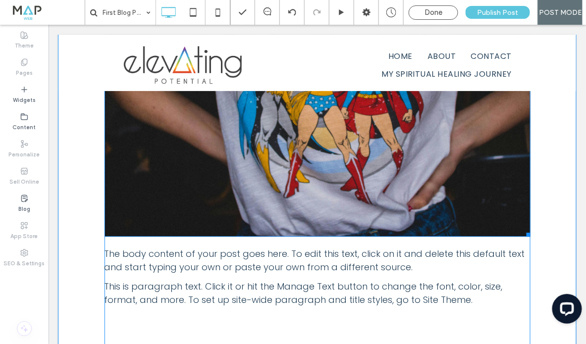
scroll to position [693, 0]
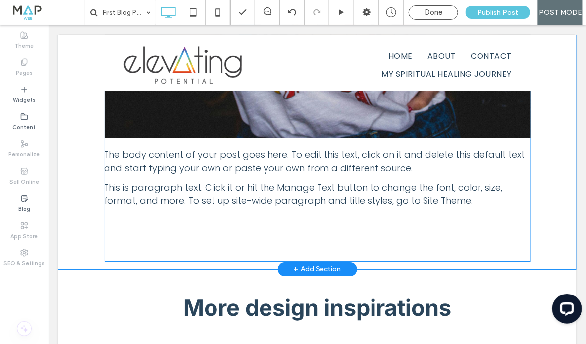
click at [264, 195] on span "This is paragraph text. Click it or hit the Manage Text button to change the fo…" at bounding box center [303, 194] width 398 height 26
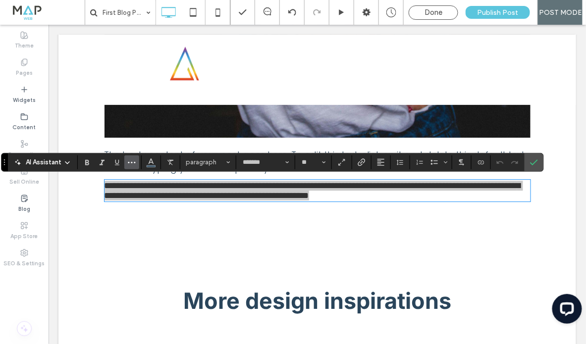
click at [132, 163] on icon "More" at bounding box center [132, 162] width 8 height 8
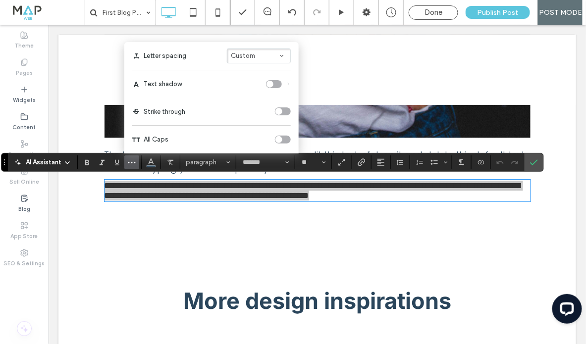
click at [132, 163] on icon "More" at bounding box center [132, 162] width 8 height 8
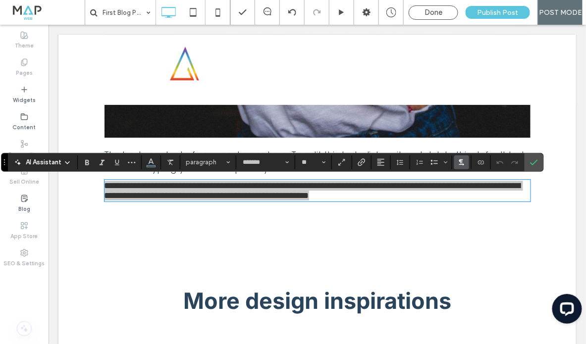
click at [460, 162] on icon "Text direction" at bounding box center [462, 162] width 8 height 8
click at [445, 162] on use "Bulleted list menu" at bounding box center [445, 161] width 3 height 1
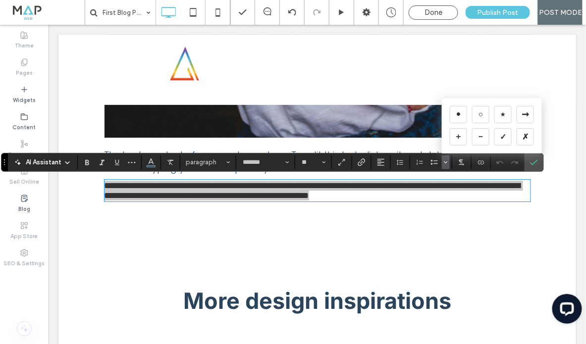
click at [445, 162] on use "Bulleted list menu" at bounding box center [445, 161] width 3 height 1
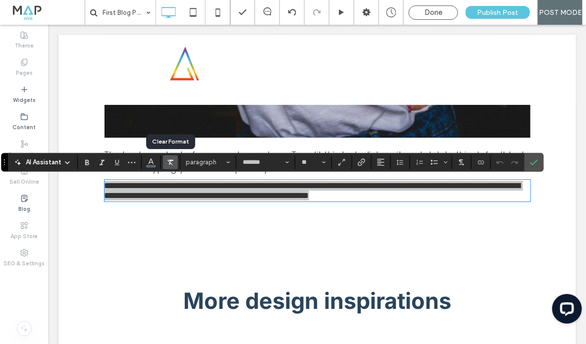
click at [170, 161] on use "Clear Format" at bounding box center [170, 162] width 6 height 5
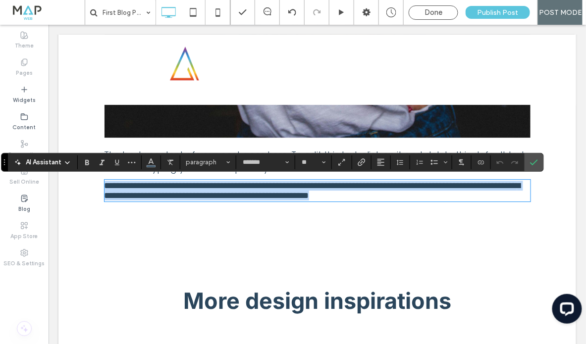
click at [509, 200] on p "**********" at bounding box center [317, 190] width 426 height 20
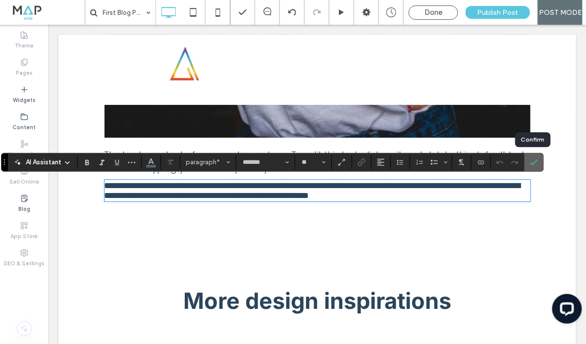
click at [536, 163] on icon "Confirm" at bounding box center [534, 162] width 8 height 8
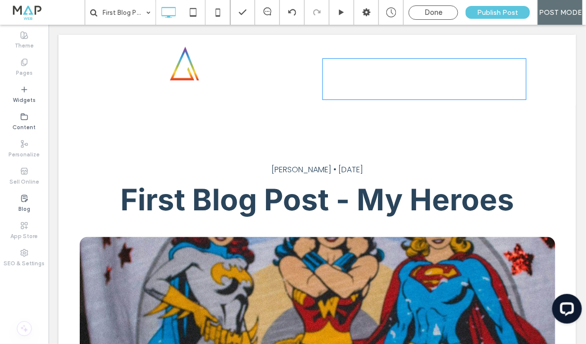
scroll to position [0, 0]
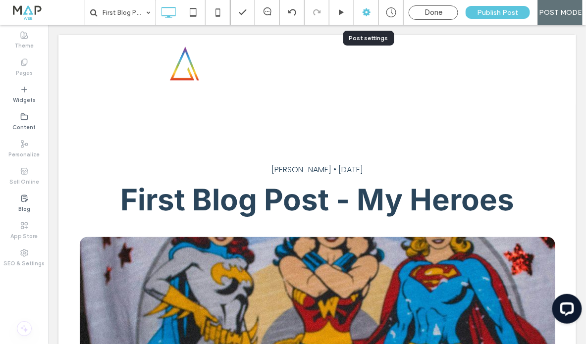
click at [366, 11] on icon at bounding box center [366, 12] width 10 height 10
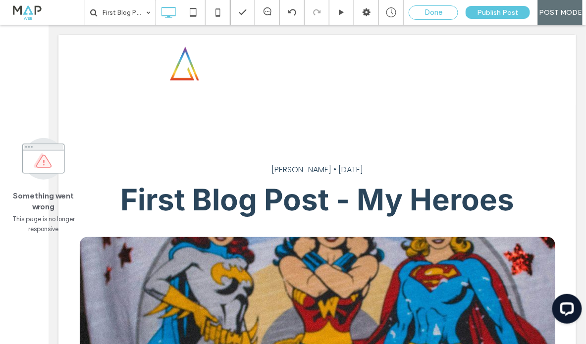
click at [432, 12] on span "Done" at bounding box center [433, 12] width 18 height 9
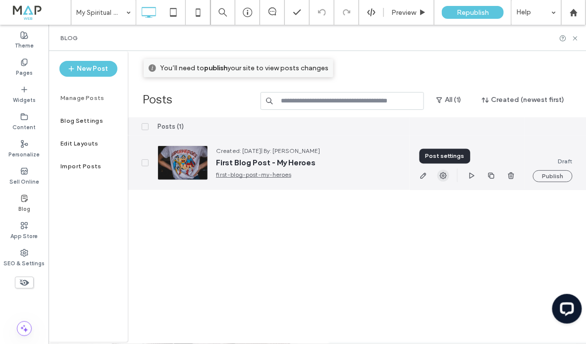
click at [443, 176] on icon "button" at bounding box center [443, 176] width 8 height 8
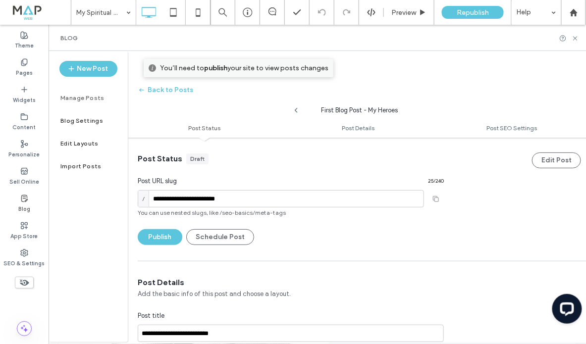
scroll to position [0, 0]
click at [168, 90] on button "Back to Posts" at bounding box center [165, 90] width 55 height 16
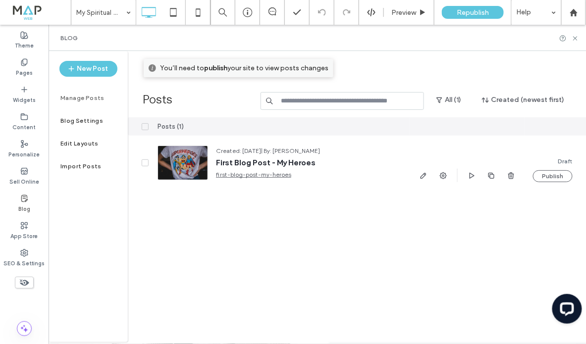
click at [22, 198] on icon at bounding box center [24, 199] width 8 height 8
click at [24, 199] on icon at bounding box center [24, 199] width 8 height 8
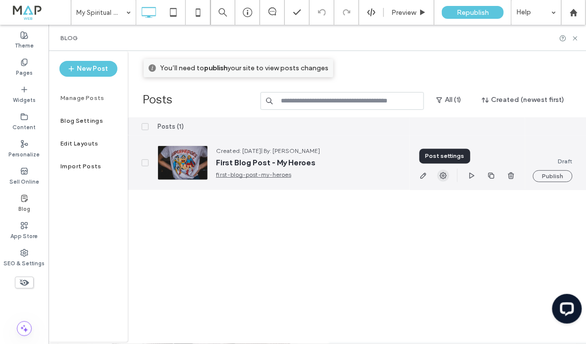
click at [443, 175] on icon "button" at bounding box center [443, 176] width 8 height 8
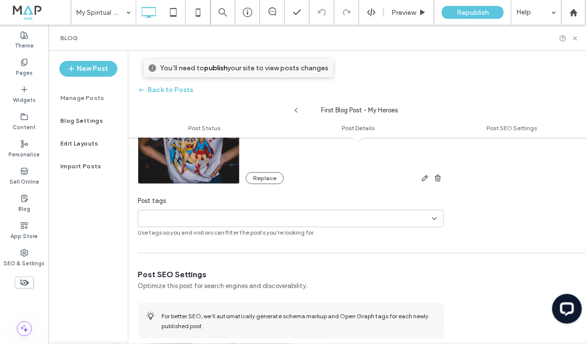
scroll to position [317, 0]
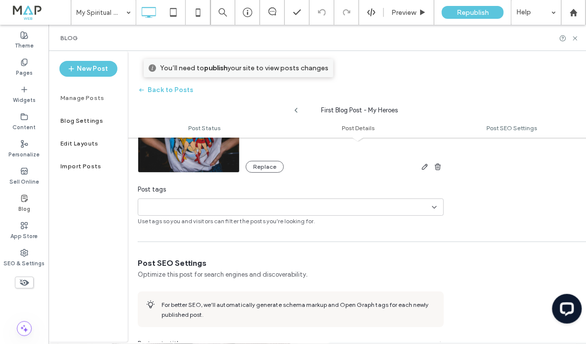
click at [172, 204] on input at bounding box center [176, 208] width 68 height 8
click at [289, 225] on button "Add new tag" at bounding box center [290, 225] width 57 height 12
click at [152, 207] on icon at bounding box center [151, 207] width 5 height 5
click at [152, 207] on input at bounding box center [176, 208] width 68 height 8
type input "******"
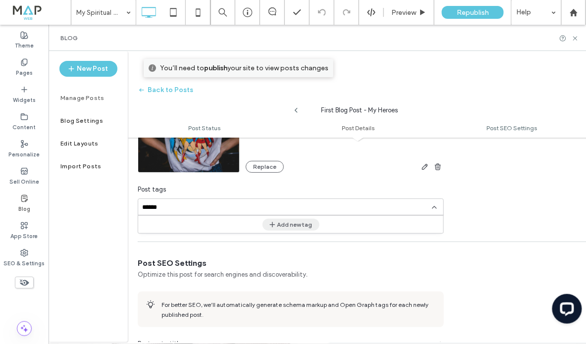
click at [275, 224] on icon "button" at bounding box center [272, 225] width 8 height 8
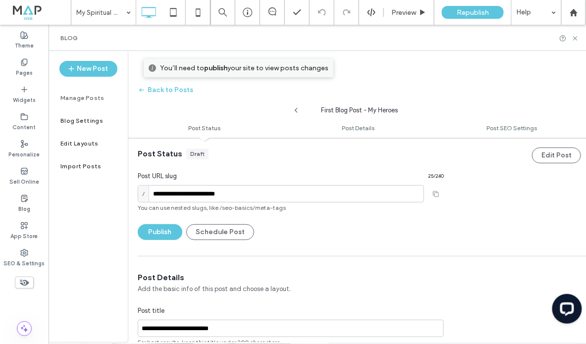
scroll to position [0, 0]
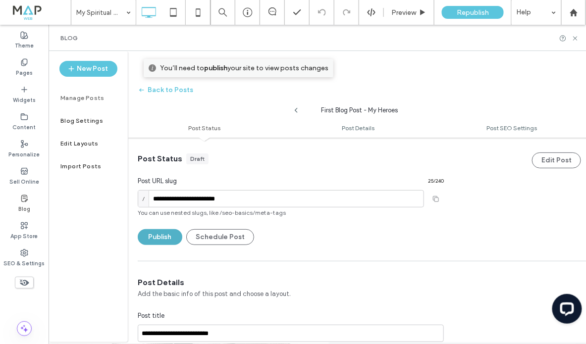
click at [154, 237] on button "Publish" at bounding box center [160, 237] width 45 height 16
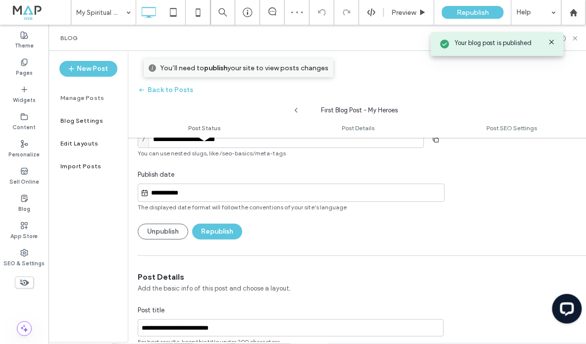
scroll to position [59, 0]
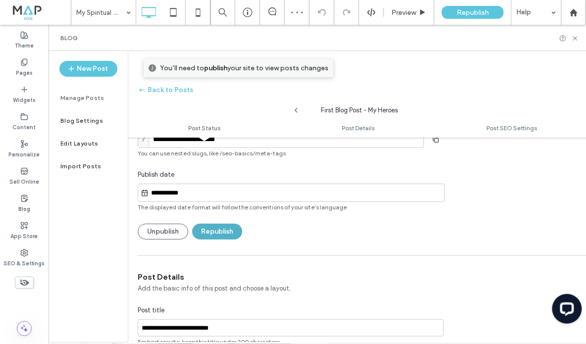
click at [223, 230] on button "Republish" at bounding box center [217, 232] width 50 height 16
click at [25, 62] on icon at bounding box center [24, 62] width 8 height 8
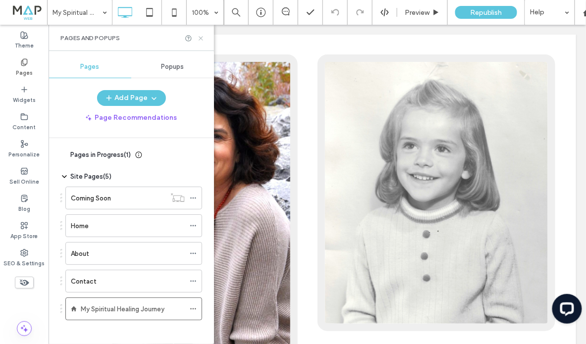
click at [200, 38] on use at bounding box center [201, 38] width 4 height 4
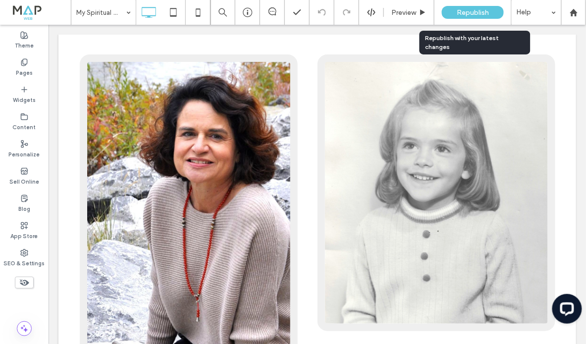
click at [472, 10] on span "Republish" at bounding box center [473, 12] width 32 height 8
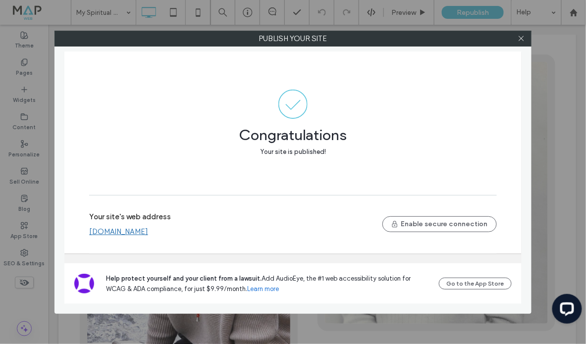
click at [141, 233] on link "[DOMAIN_NAME]" at bounding box center [118, 231] width 59 height 9
click at [522, 41] on icon at bounding box center [520, 38] width 7 height 7
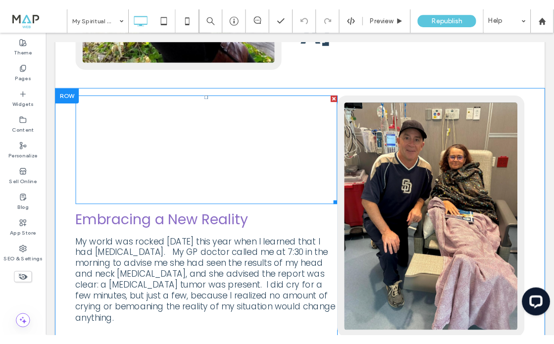
scroll to position [456, 0]
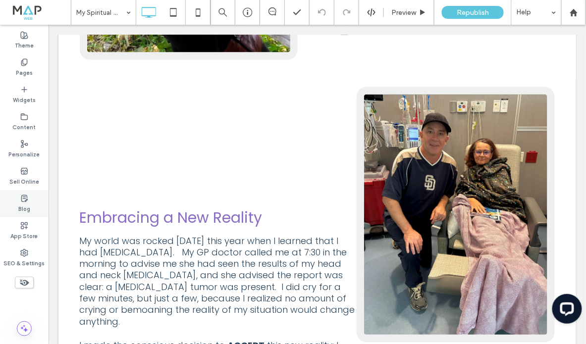
click at [26, 200] on icon at bounding box center [24, 199] width 8 height 8
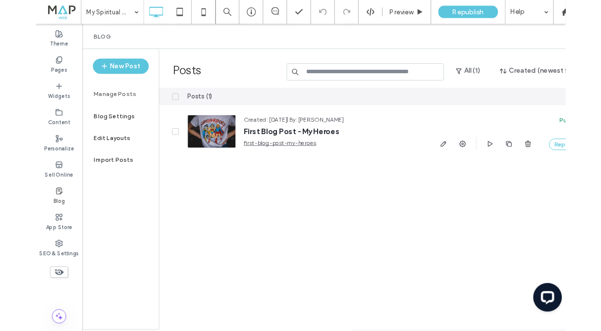
scroll to position [455, 0]
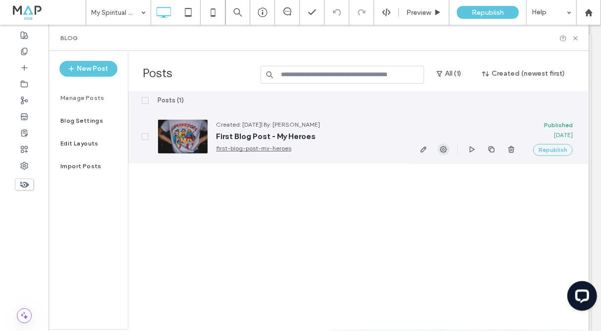
click at [438, 150] on span "button" at bounding box center [443, 150] width 12 height 12
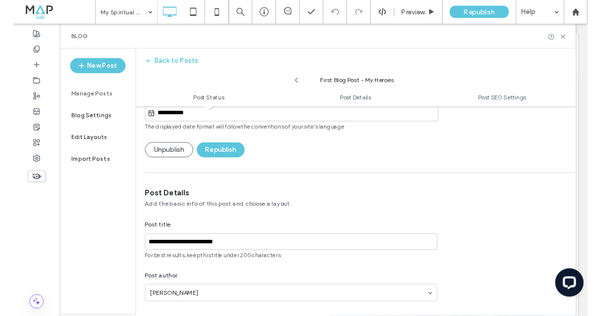
scroll to position [119, 0]
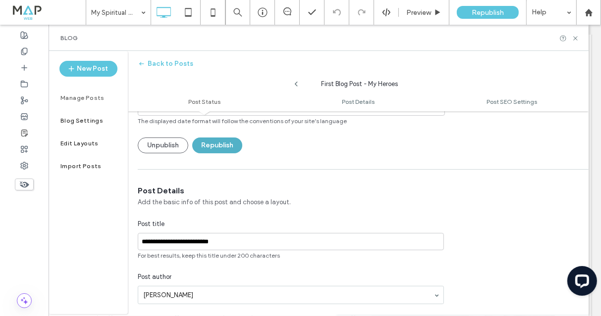
click at [215, 147] on button "Republish" at bounding box center [217, 146] width 50 height 16
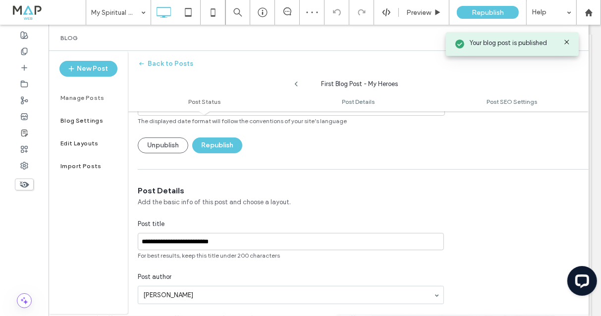
click at [70, 97] on label "Manage Posts" at bounding box center [82, 98] width 44 height 7
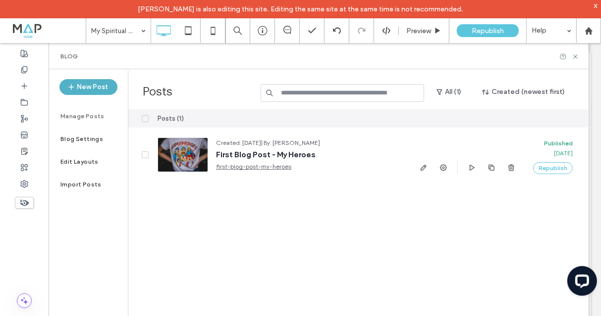
click at [82, 88] on button "New Post" at bounding box center [88, 87] width 58 height 16
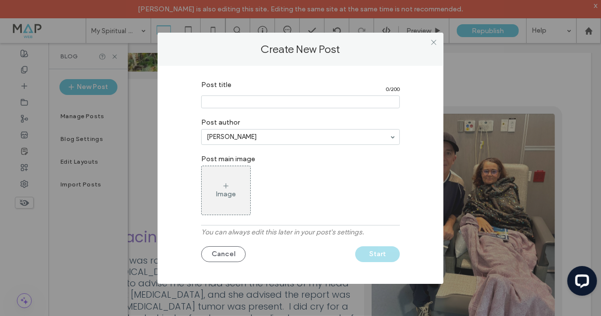
click at [234, 106] on input "Post title" at bounding box center [300, 102] width 199 height 13
type input "**********"
click at [281, 159] on label "Post main image" at bounding box center [300, 158] width 199 height 16
click at [380, 256] on button "Start" at bounding box center [377, 255] width 45 height 16
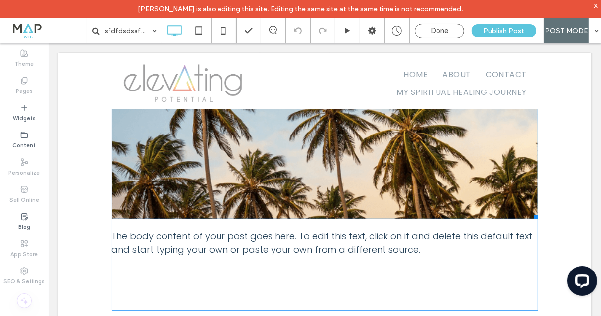
scroll to position [515, 0]
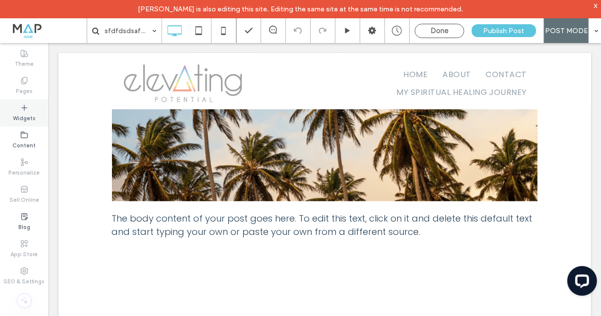
click at [20, 105] on icon at bounding box center [24, 108] width 8 height 8
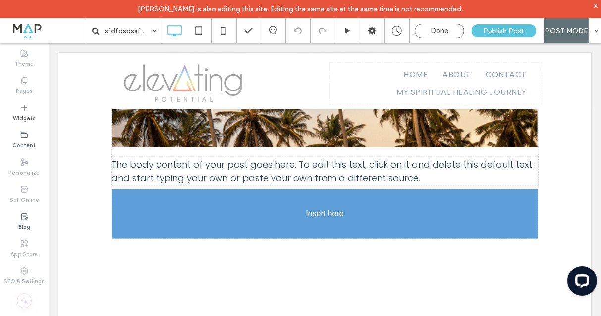
scroll to position [584, 0]
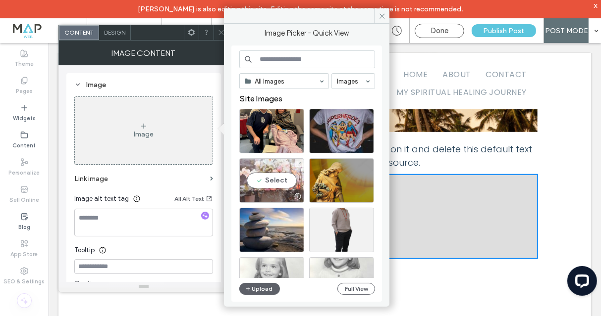
click at [268, 181] on div "Select" at bounding box center [271, 180] width 65 height 45
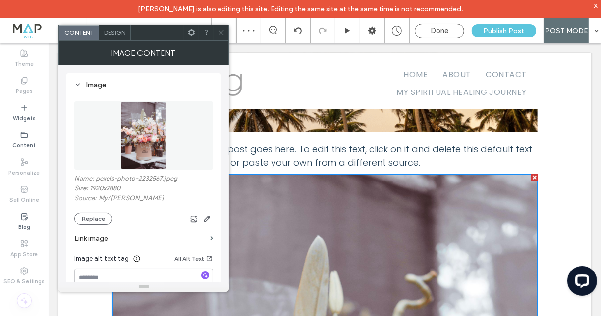
click at [220, 32] on icon at bounding box center [220, 32] width 7 height 7
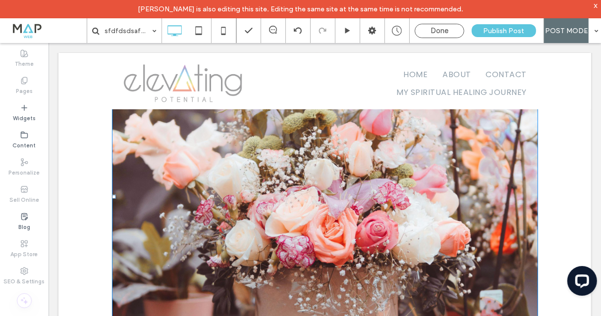
scroll to position [881, 0]
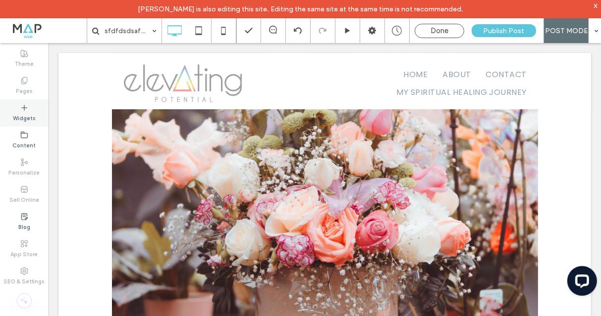
click at [32, 109] on div "Widgets" at bounding box center [24, 113] width 49 height 27
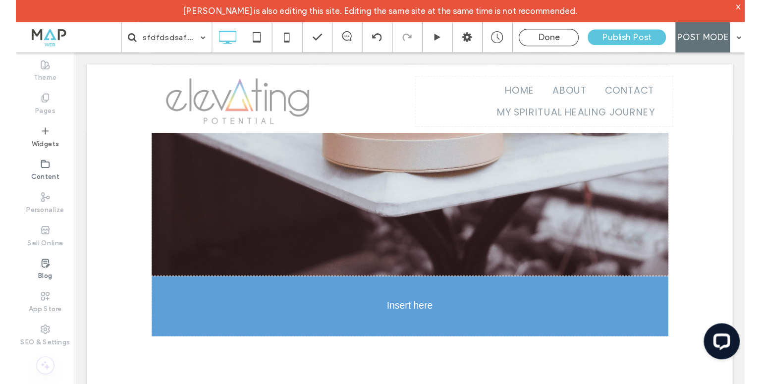
scroll to position [1188, 0]
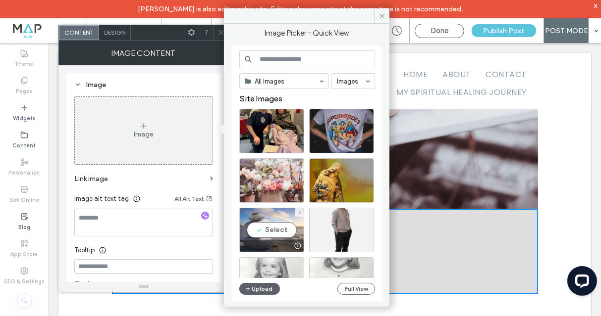
click at [272, 231] on div "Select" at bounding box center [271, 230] width 65 height 45
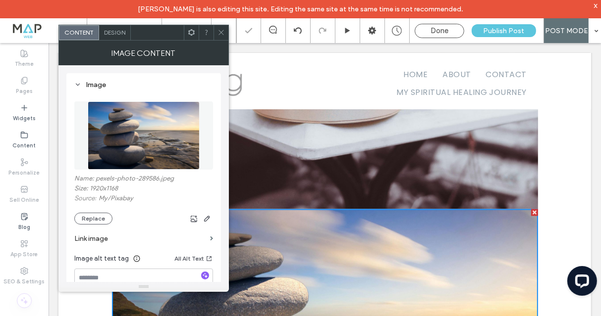
click at [220, 31] on use at bounding box center [220, 32] width 5 height 5
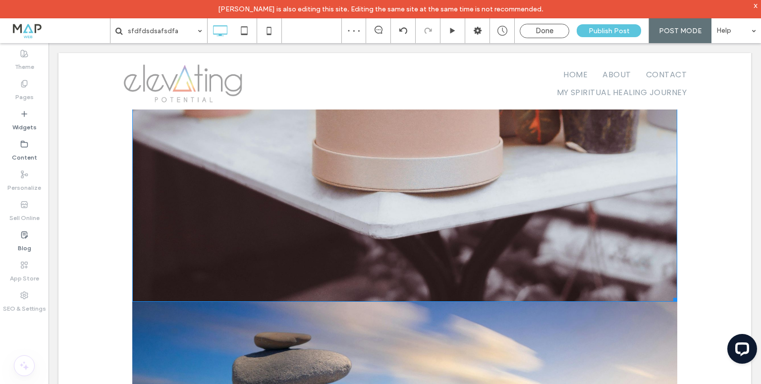
scroll to position [1366, 0]
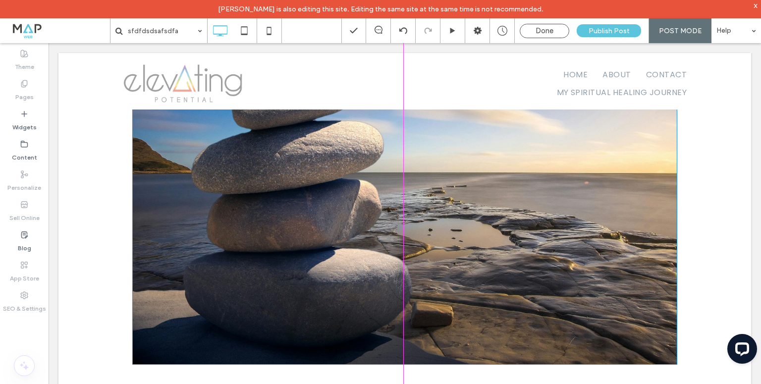
drag, startPoint x: 673, startPoint y: 248, endPoint x: 624, endPoint y: 264, distance: 51.7
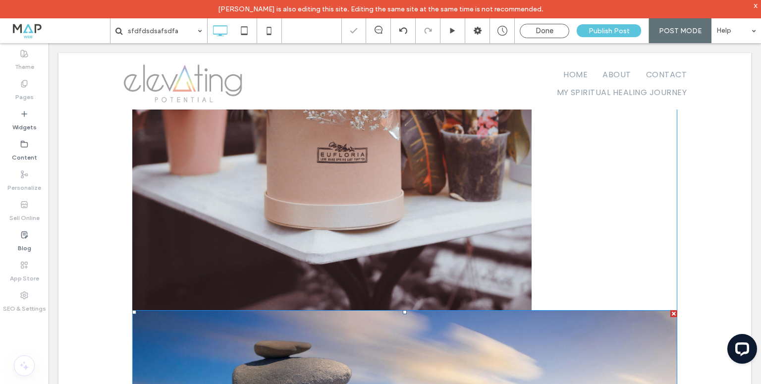
scroll to position [1089, 0]
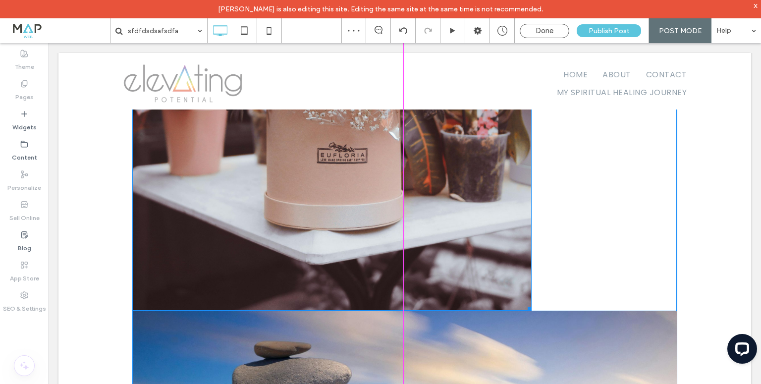
drag, startPoint x: 528, startPoint y: 309, endPoint x: 503, endPoint y: 303, distance: 25.5
click at [456, 252] on div "This is a subtitle for your new post The body content of your post goes here. T…" at bounding box center [404, 39] width 545 height 1205
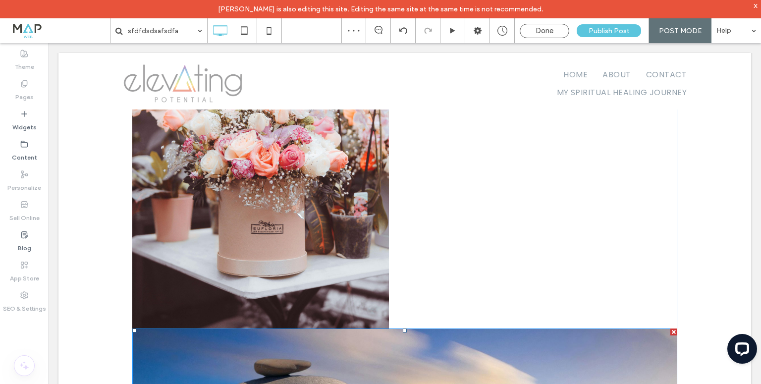
scroll to position [851, 0]
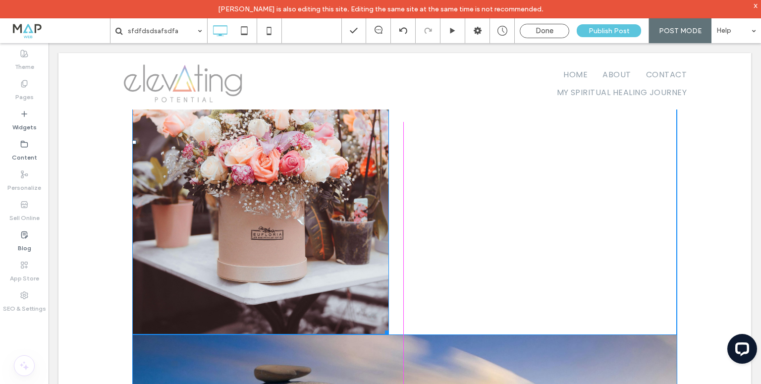
drag, startPoint x: 384, startPoint y: 332, endPoint x: 397, endPoint y: 336, distance: 13.3
click at [348, 293] on div "This is a subtitle for your new post The body content of your post goes here. T…" at bounding box center [404, 170] width 545 height 991
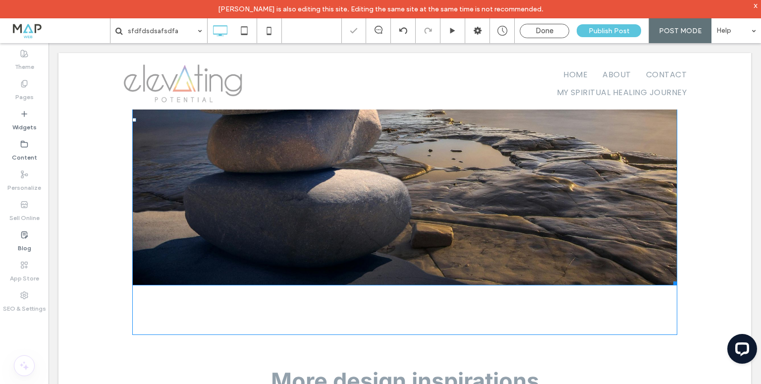
scroll to position [1129, 0]
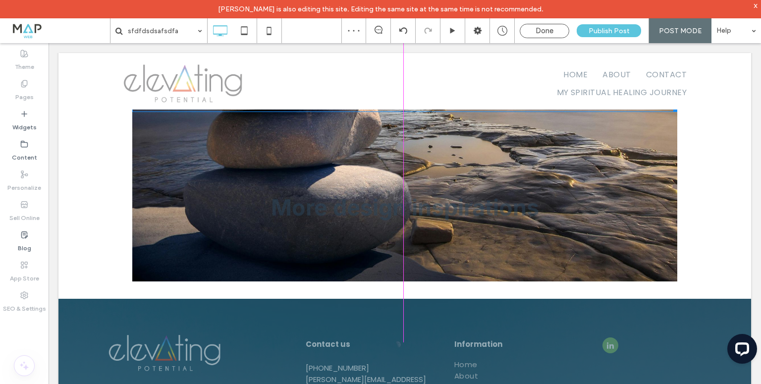
drag, startPoint x: 674, startPoint y: 279, endPoint x: 600, endPoint y: 292, distance: 74.8
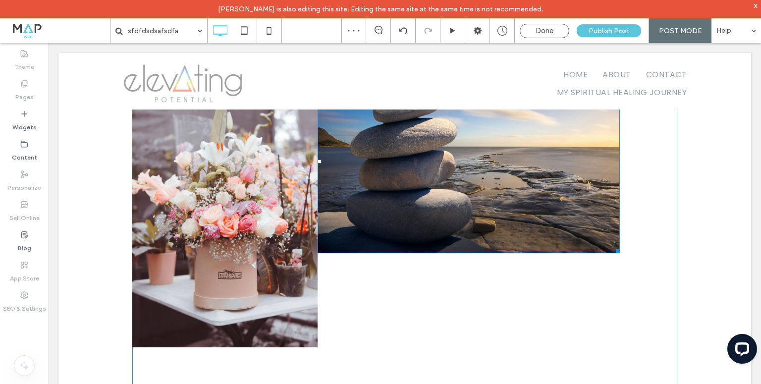
scroll to position [734, 0]
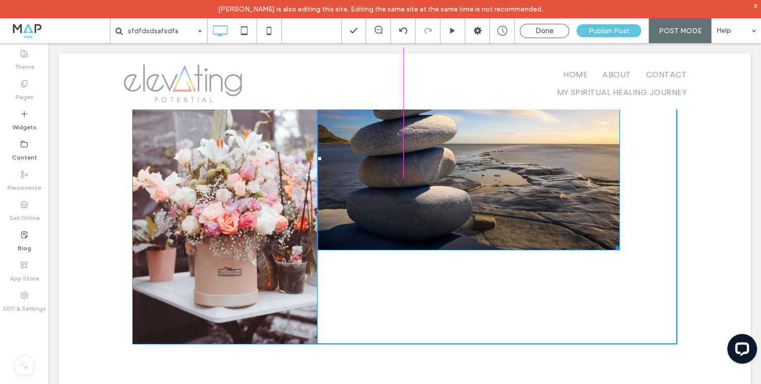
drag, startPoint x: 615, startPoint y: 246, endPoint x: 666, endPoint y: 327, distance: 95.9
click at [585, 286] on div "This is a subtitle for your new post The body content of your post goes here. T…" at bounding box center [404, 68] width 545 height 553
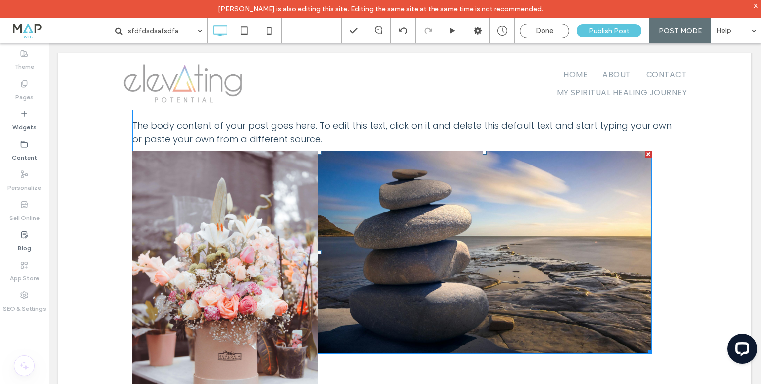
scroll to position [655, 0]
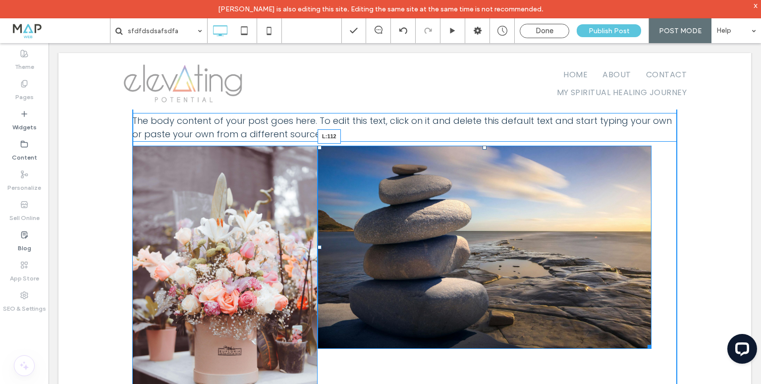
drag, startPoint x: 317, startPoint y: 247, endPoint x: 420, endPoint y: 290, distance: 112.1
click at [372, 247] on div "This is a subtitle for your new post The body content of your post goes here. T…" at bounding box center [404, 147] width 545 height 553
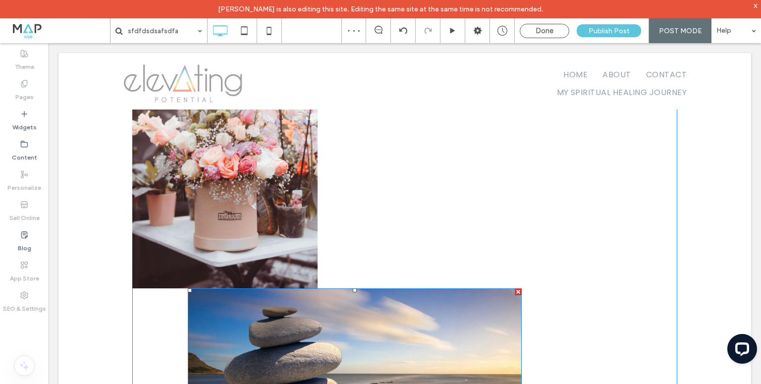
scroll to position [794, 0]
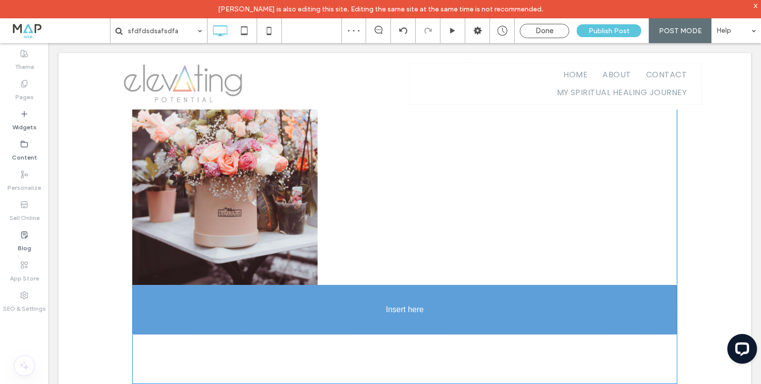
drag, startPoint x: 299, startPoint y: 310, endPoint x: 493, endPoint y: 210, distance: 218.4
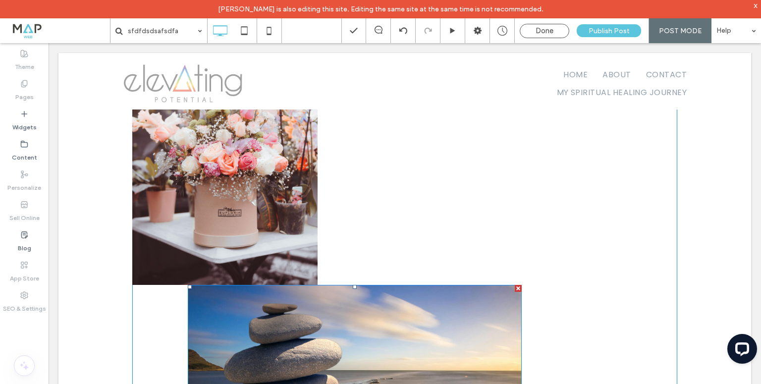
click at [515, 288] on div at bounding box center [517, 288] width 7 height 7
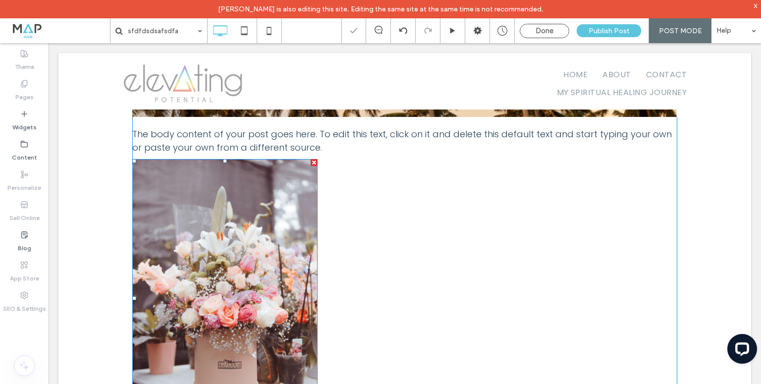
scroll to position [635, 0]
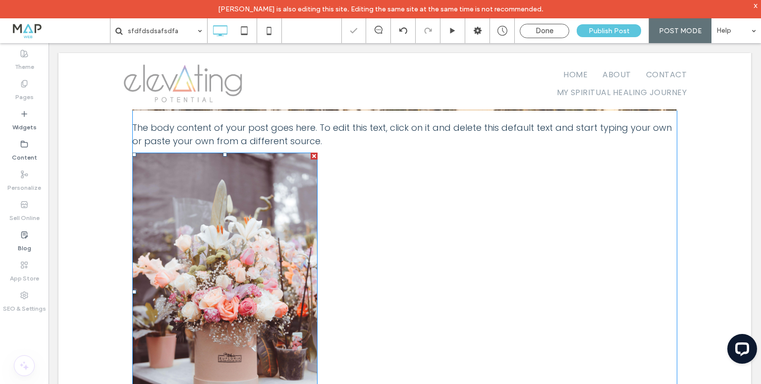
click at [312, 154] on div at bounding box center [313, 156] width 7 height 7
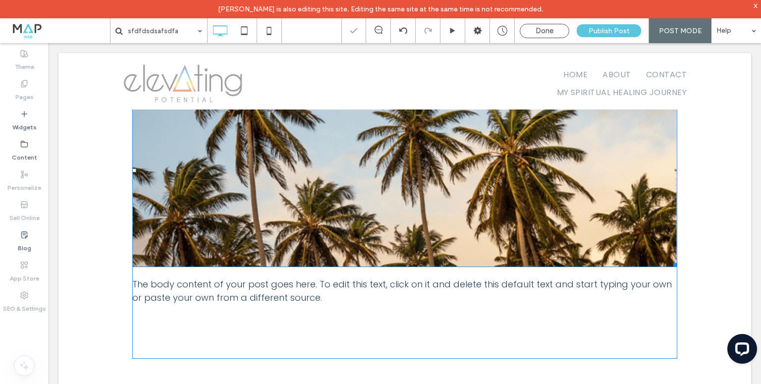
scroll to position [477, 0]
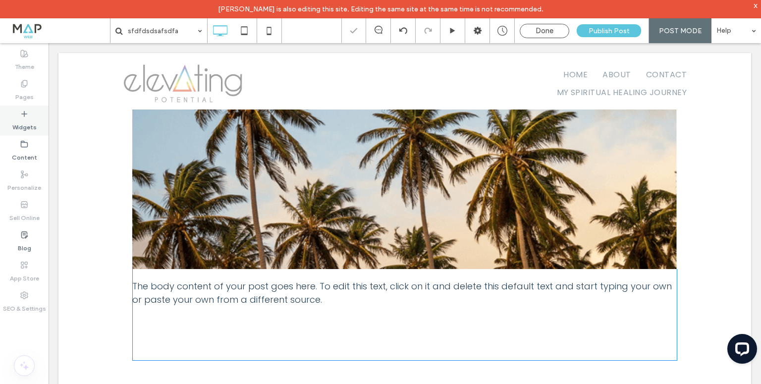
click at [26, 117] on icon at bounding box center [24, 114] width 8 height 8
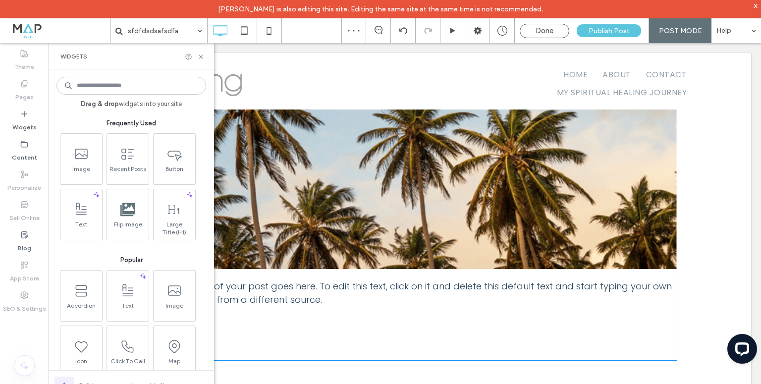
click at [120, 90] on input at bounding box center [131, 86] width 150 height 18
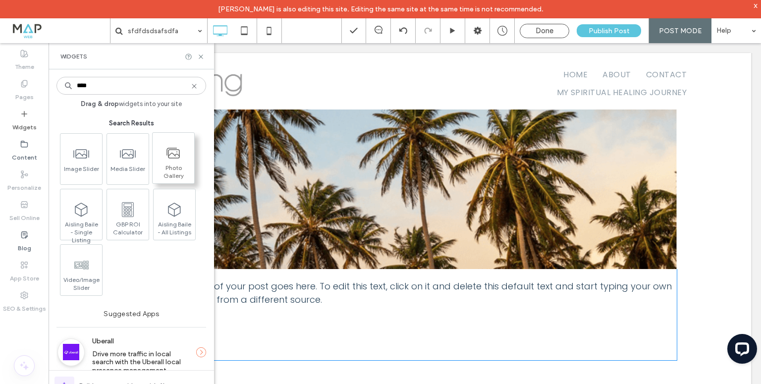
type input "****"
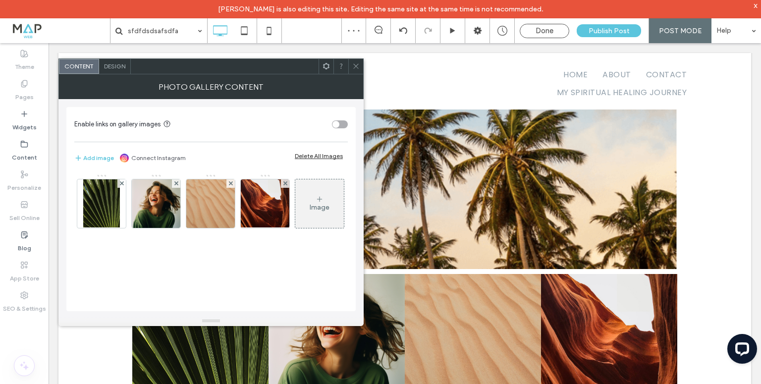
click at [354, 64] on icon at bounding box center [355, 65] width 7 height 7
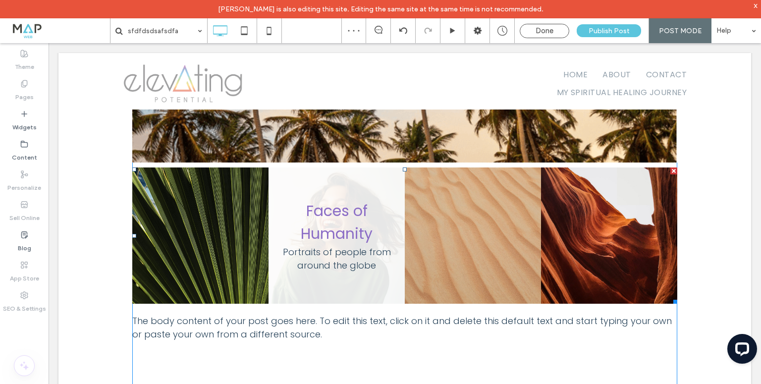
scroll to position [596, 0]
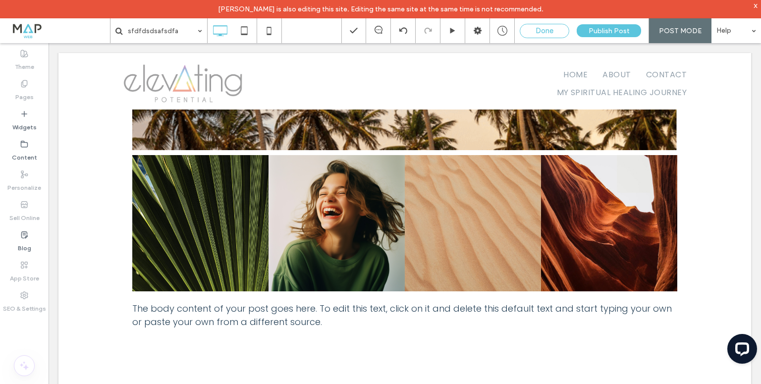
click at [536, 34] on div "Done" at bounding box center [544, 30] width 49 height 9
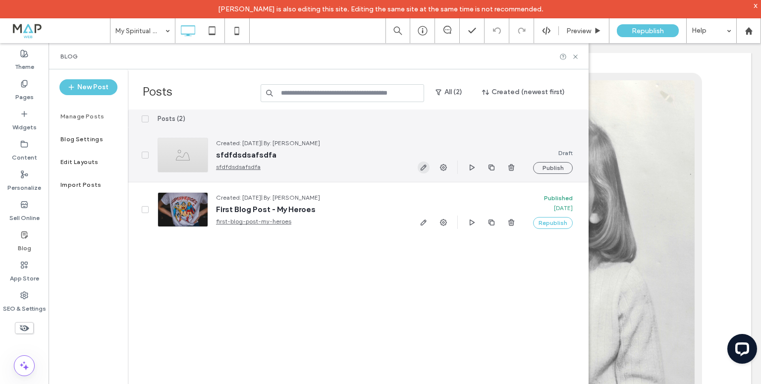
click at [424, 164] on use "button" at bounding box center [423, 167] width 6 height 6
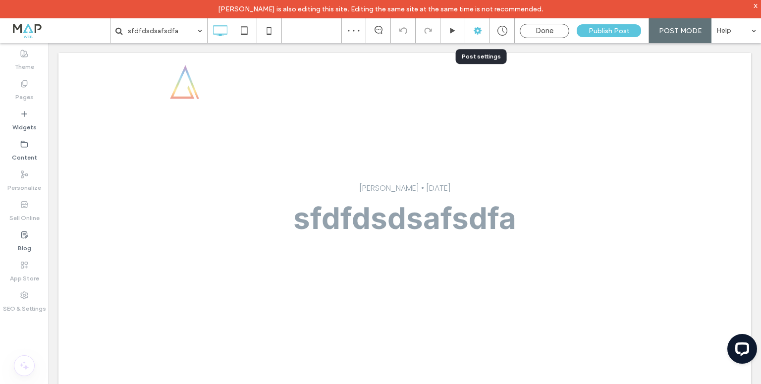
click at [481, 28] on use at bounding box center [477, 31] width 8 height 8
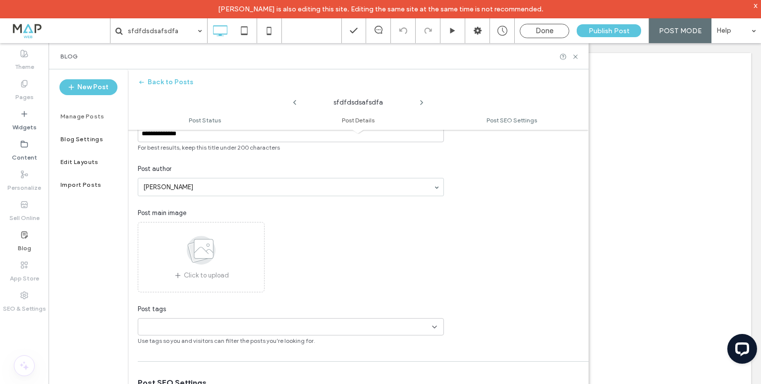
scroll to position [238, 0]
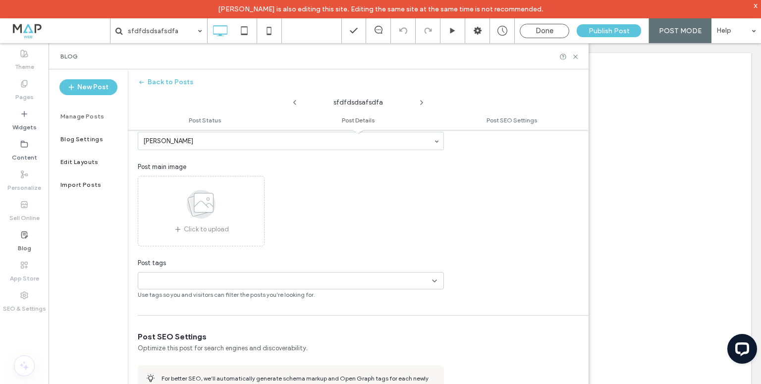
click at [165, 279] on input at bounding box center [176, 281] width 68 height 8
type input "**********"
click at [282, 299] on button "Add new tag" at bounding box center [290, 298] width 57 height 12
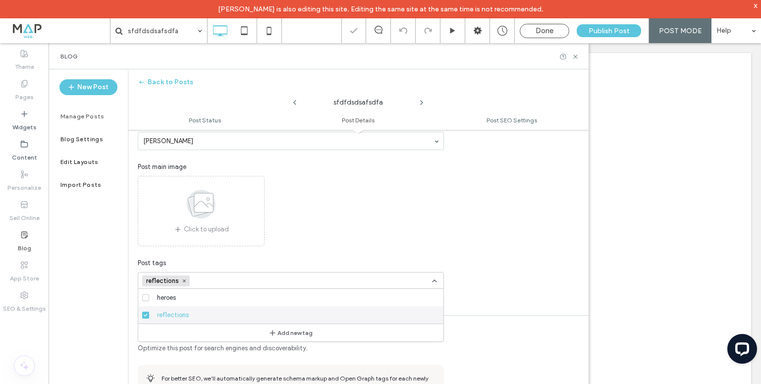
scroll to position [0, 0]
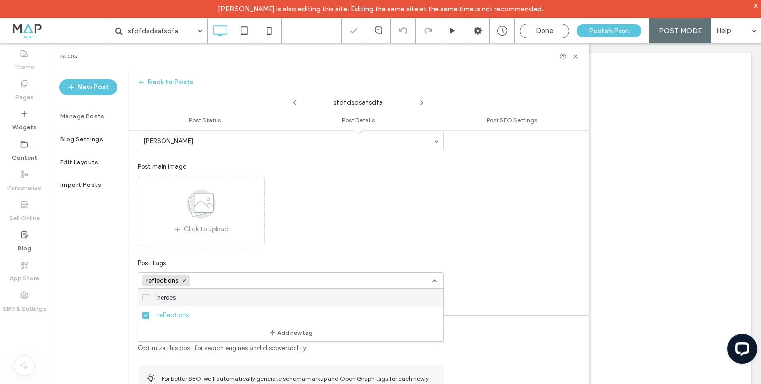
click at [189, 251] on div "**********" at bounding box center [291, 165] width 326 height 268
click at [184, 256] on div "**********" at bounding box center [291, 165] width 326 height 268
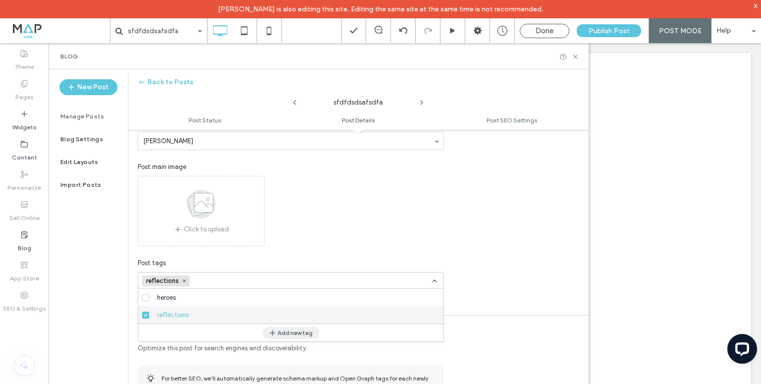
click at [283, 329] on button "Add new tag" at bounding box center [290, 333] width 57 height 12
click at [288, 330] on button "Add new tag" at bounding box center [290, 333] width 57 height 12
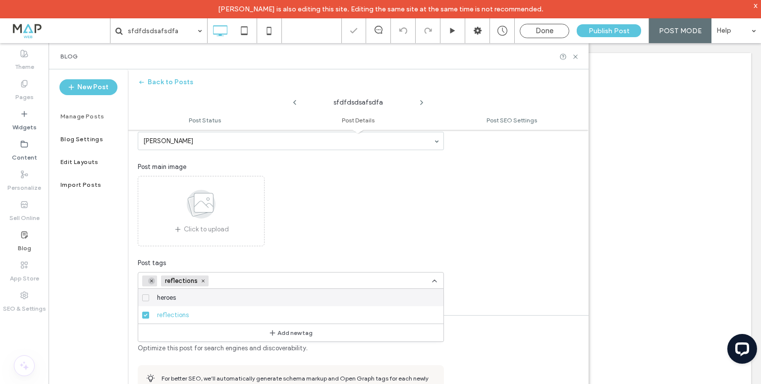
click at [153, 280] on icon at bounding box center [151, 280] width 5 height 5
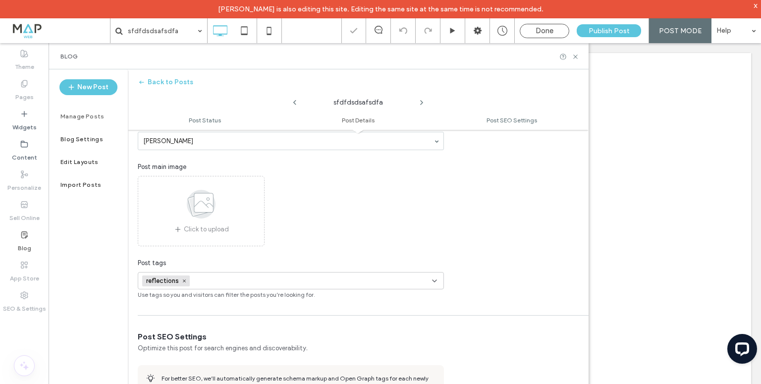
click at [202, 277] on input at bounding box center [228, 281] width 68 height 8
type input "*"
type input "********"
click at [289, 298] on button "Add new tag" at bounding box center [290, 298] width 57 height 12
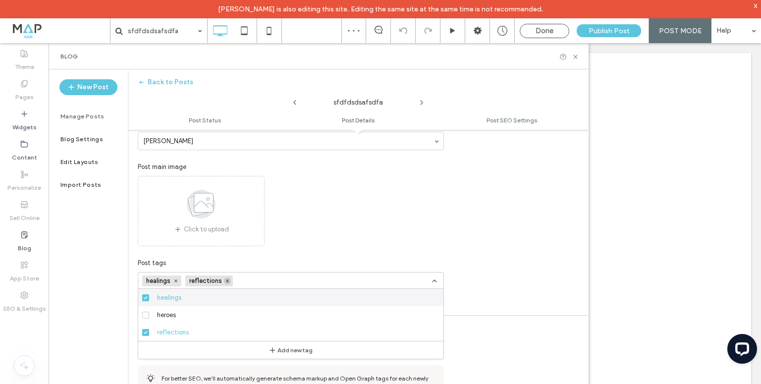
click at [228, 280] on icon at bounding box center [227, 280] width 5 height 5
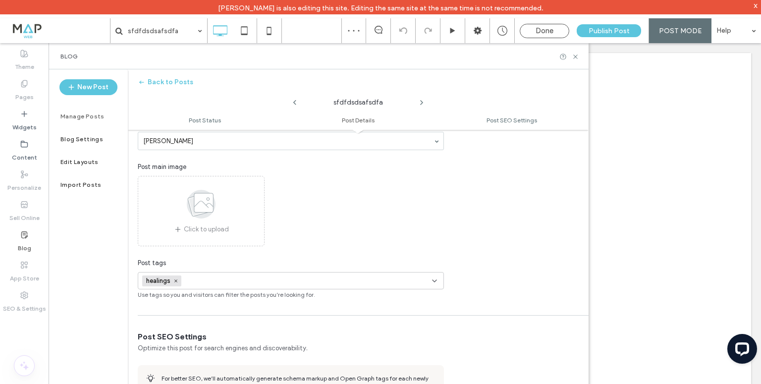
click at [232, 263] on div "Post tags" at bounding box center [291, 263] width 306 height 10
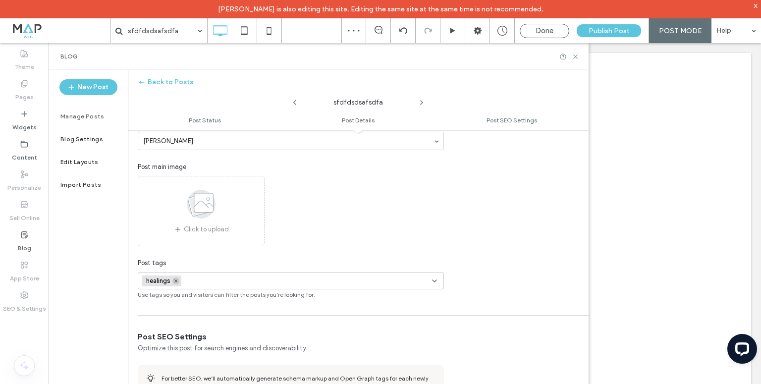
click at [176, 280] on use at bounding box center [175, 280] width 3 height 3
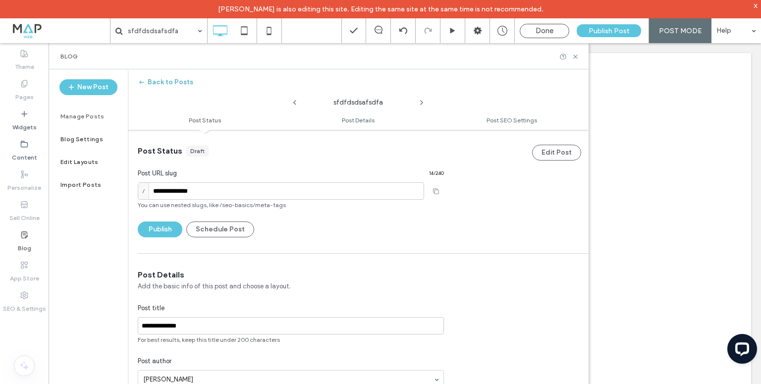
click at [187, 82] on button "Back to Posts" at bounding box center [165, 82] width 55 height 16
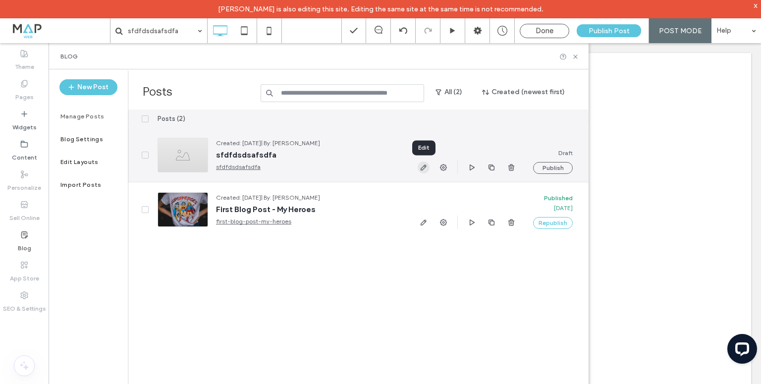
click at [420, 168] on icon "button" at bounding box center [423, 167] width 8 height 8
